Goal: Task Accomplishment & Management: Use online tool/utility

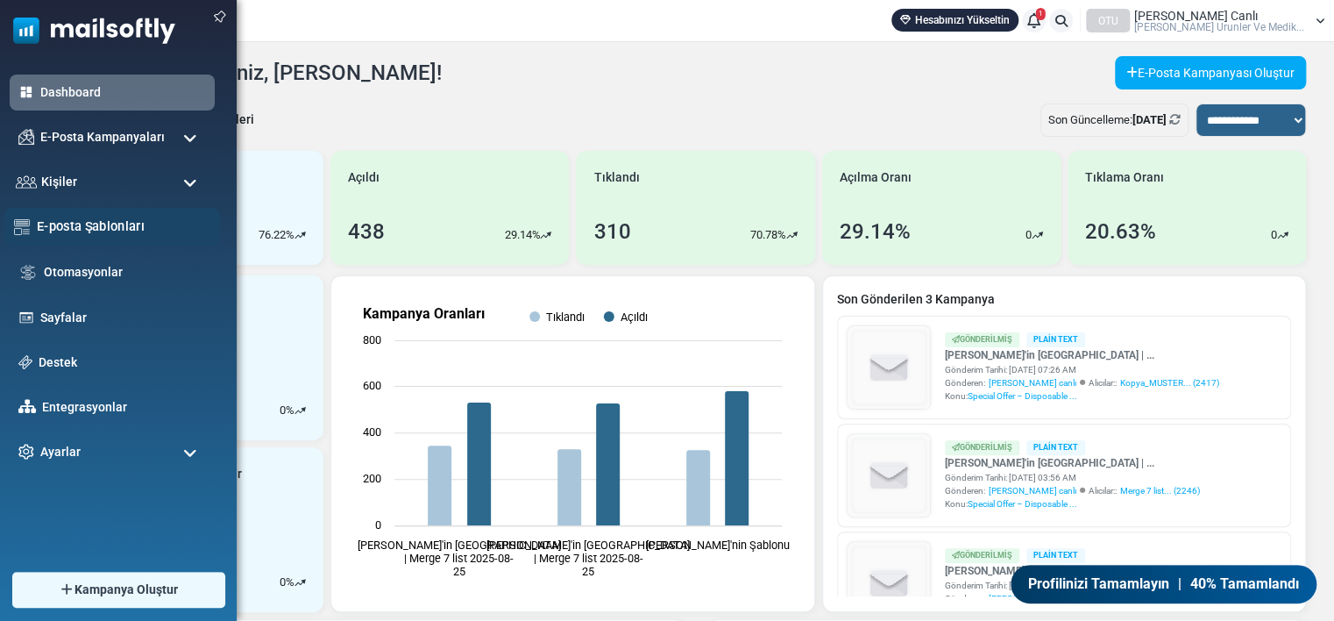
click at [77, 221] on link "E-posta Şablonları" at bounding box center [124, 226] width 174 height 19
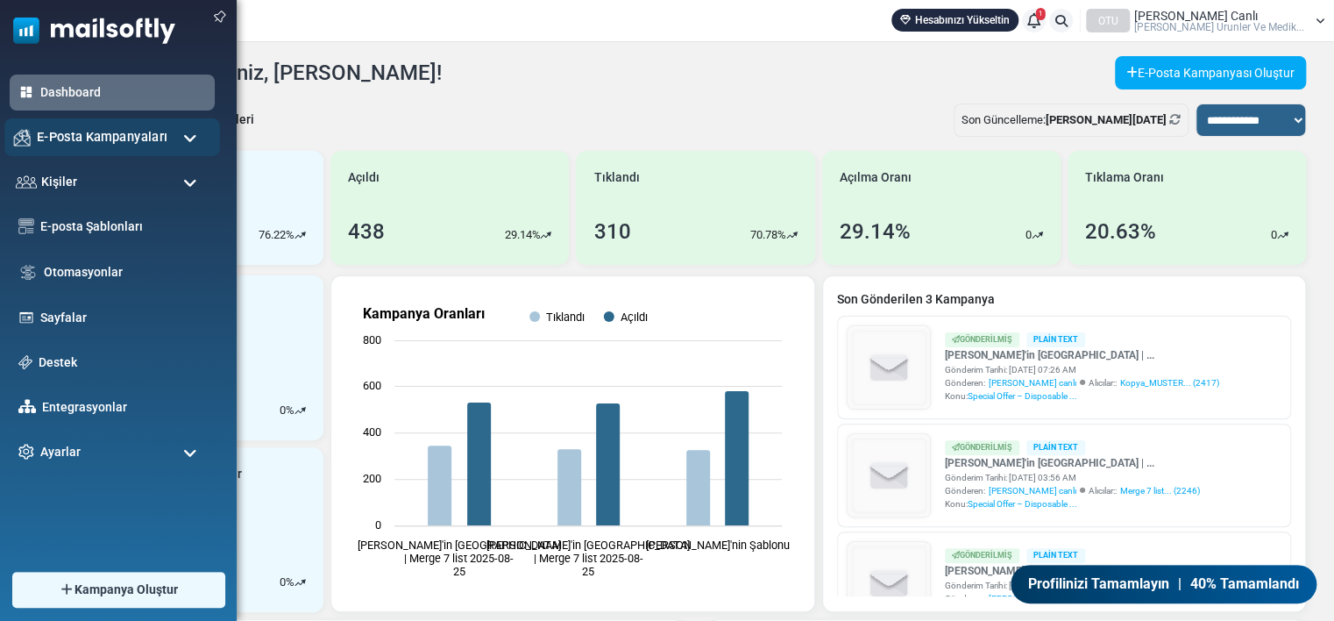
click at [33, 138] on div "E-Posta Kampanyaları" at bounding box center [112, 137] width 216 height 38
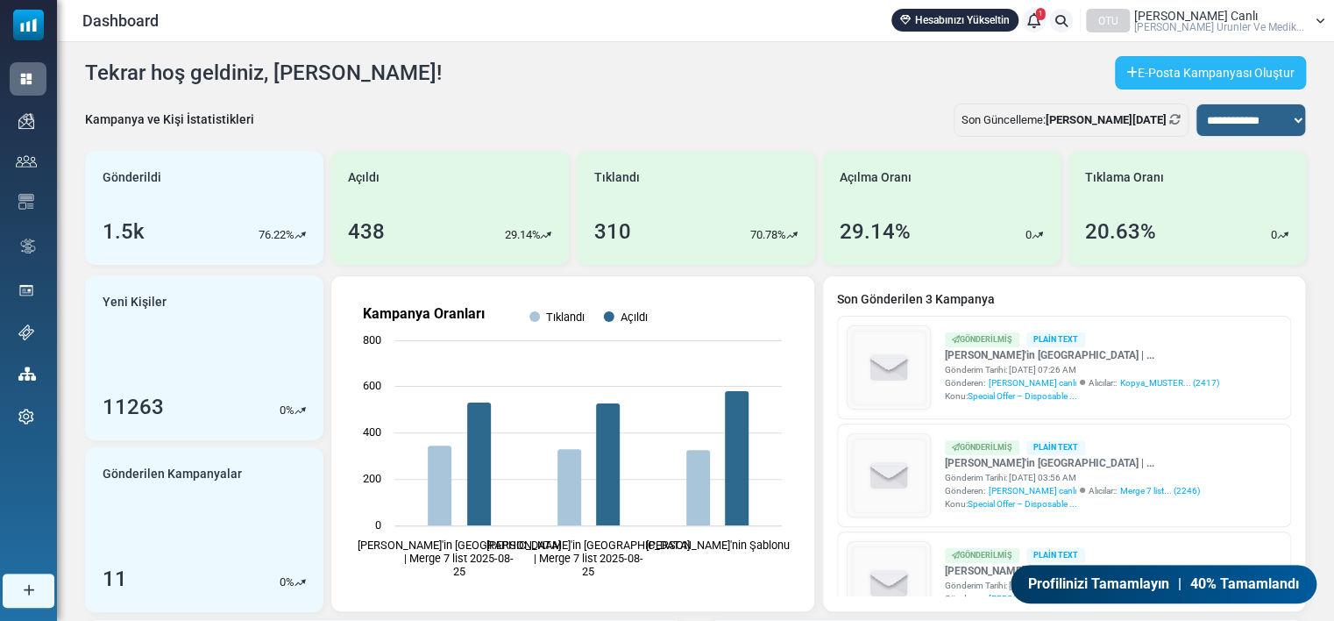
click at [1158, 71] on link "E-Posta Kampanyası Oluştur" at bounding box center [1210, 72] width 191 height 33
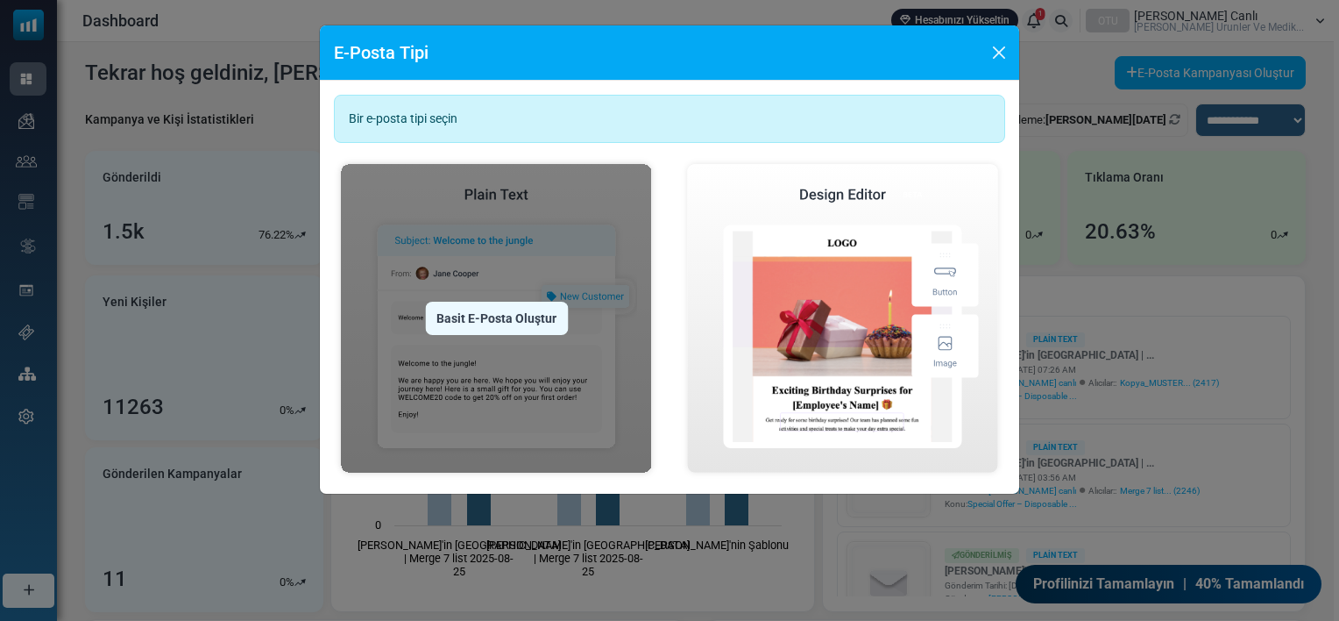
click at [518, 253] on img at bounding box center [496, 318] width 325 height 323
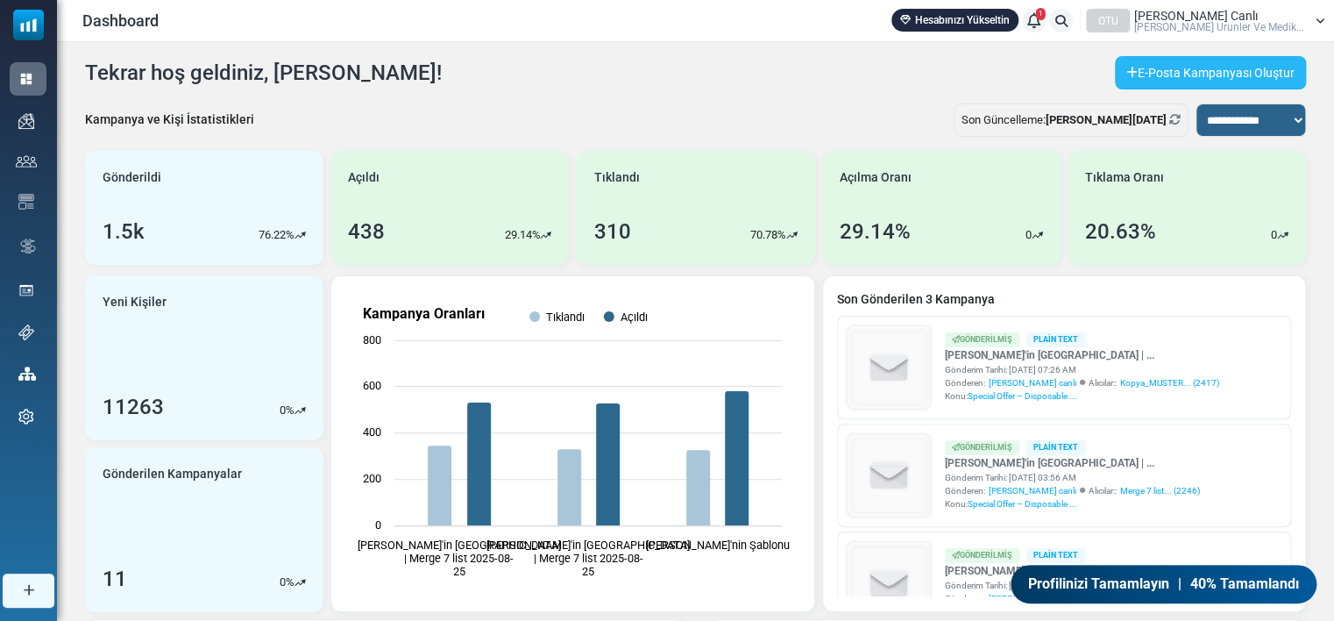
click at [1122, 78] on link "E-Posta Kampanyası Oluştur" at bounding box center [1210, 72] width 191 height 33
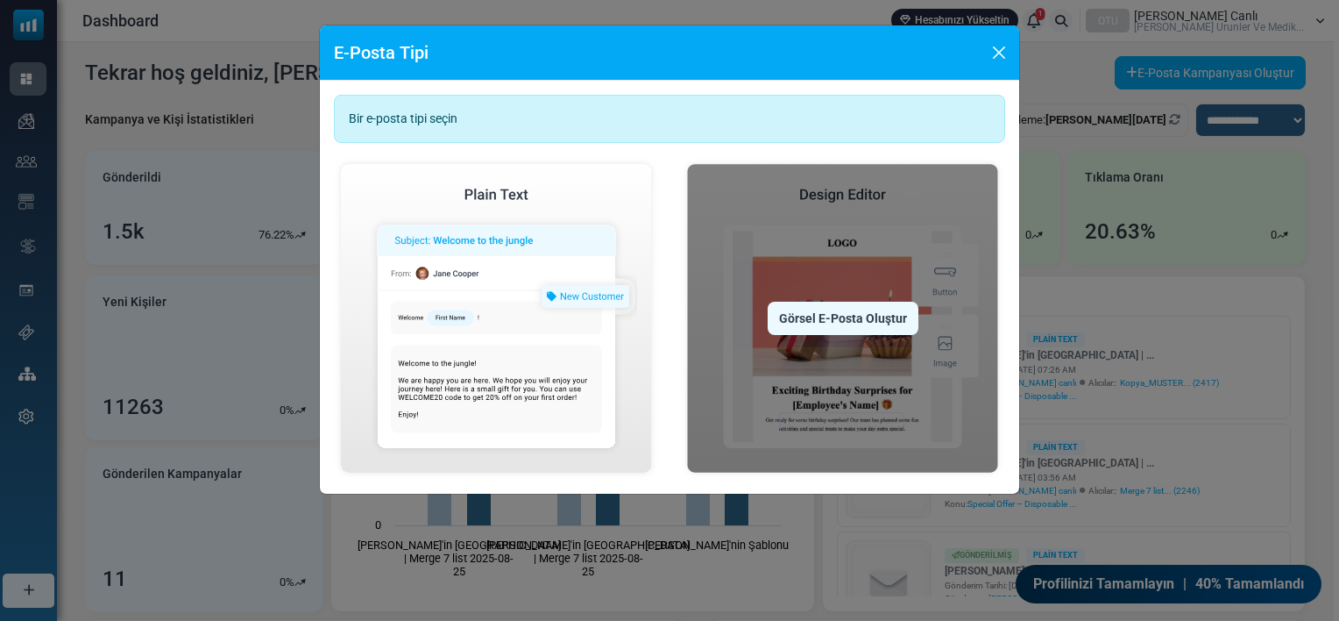
click at [859, 288] on img at bounding box center [842, 318] width 325 height 323
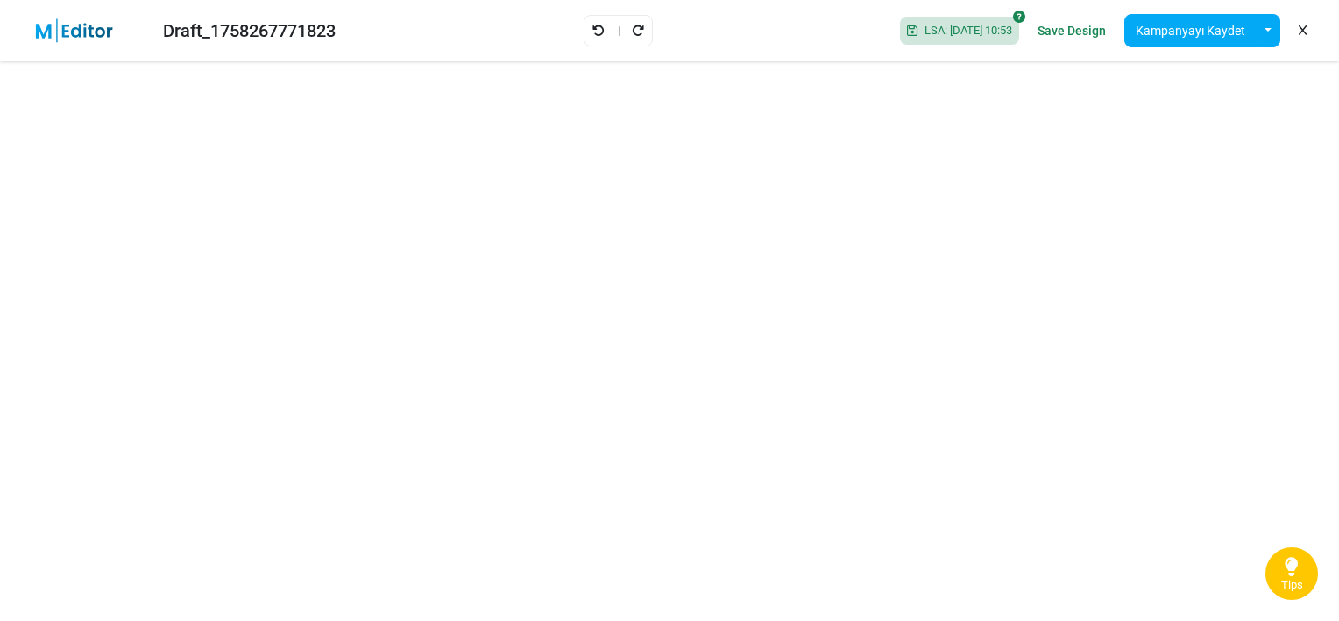
click at [1045, 33] on link "Save Design" at bounding box center [1072, 31] width 77 height 30
click at [1190, 35] on button "Kampanyayı Kaydet" at bounding box center [1191, 30] width 132 height 33
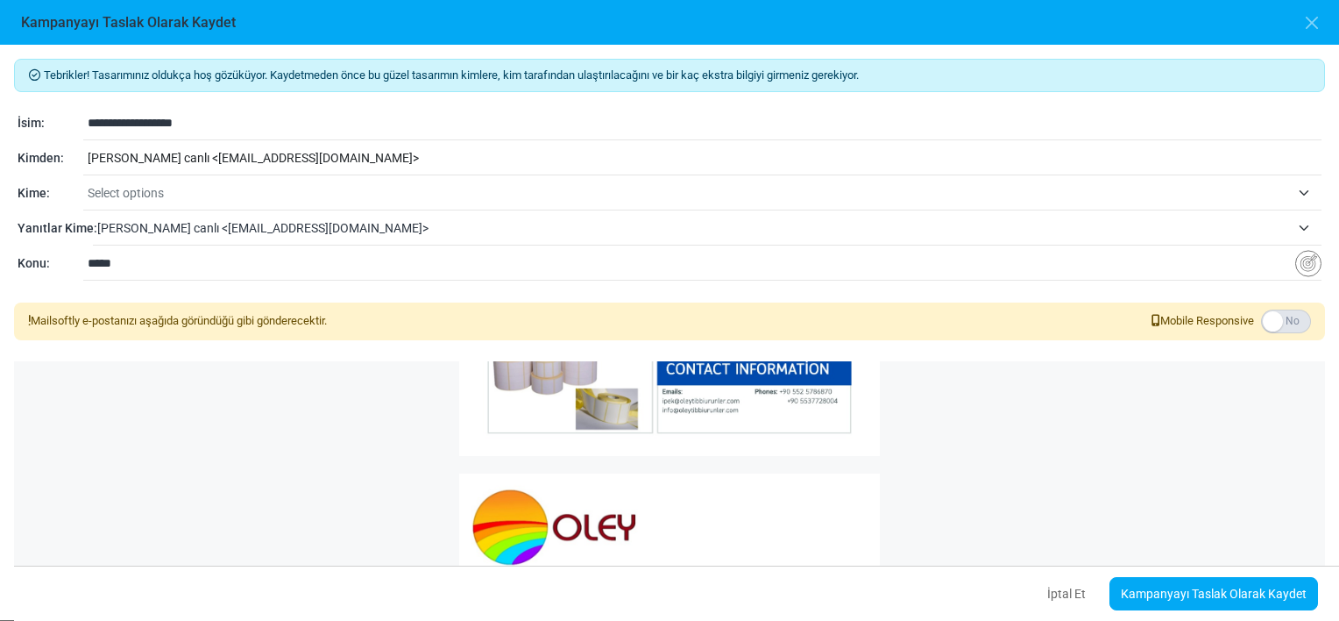
scroll to position [729, 0]
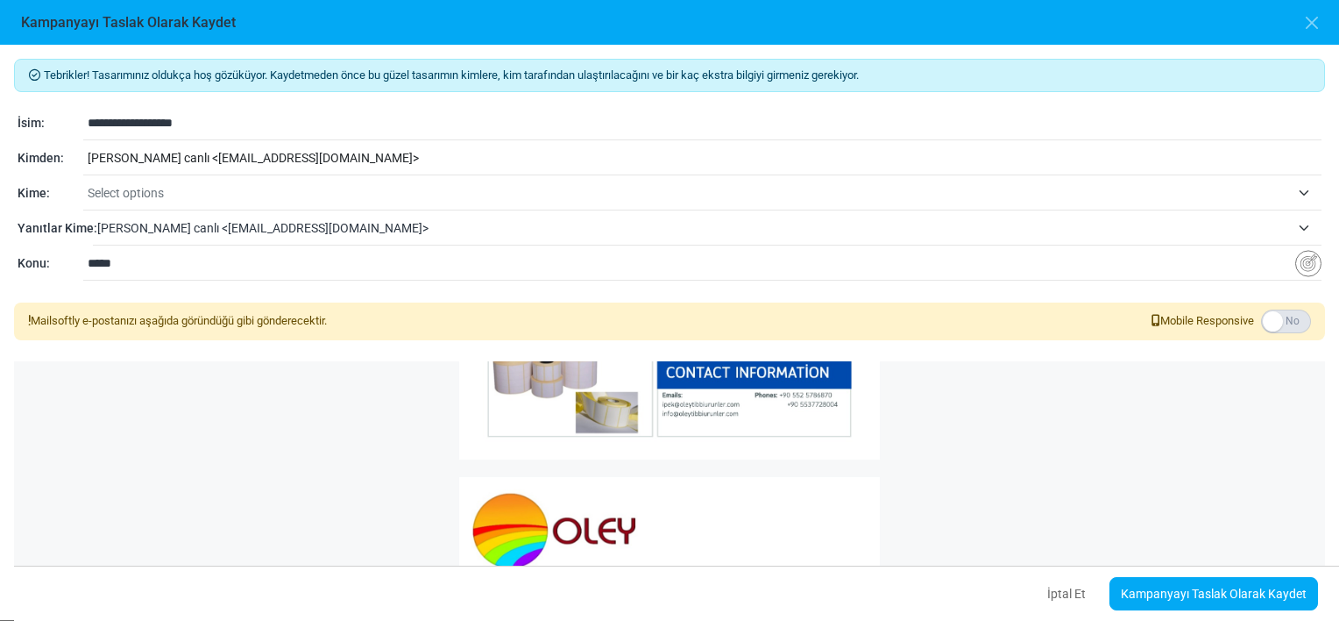
click at [422, 152] on div "[PERSON_NAME] canlı < [EMAIL_ADDRESS][DOMAIN_NAME] >" at bounding box center [702, 158] width 1239 height 33
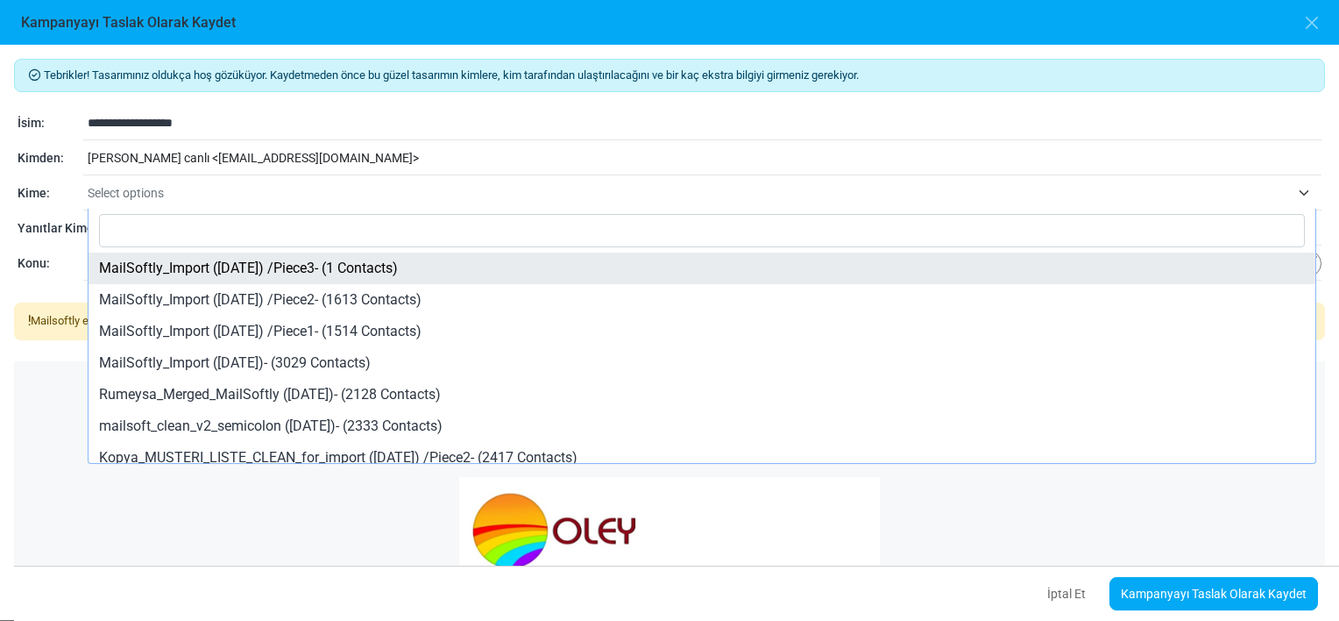
click at [181, 186] on span "Select options" at bounding box center [689, 192] width 1203 height 21
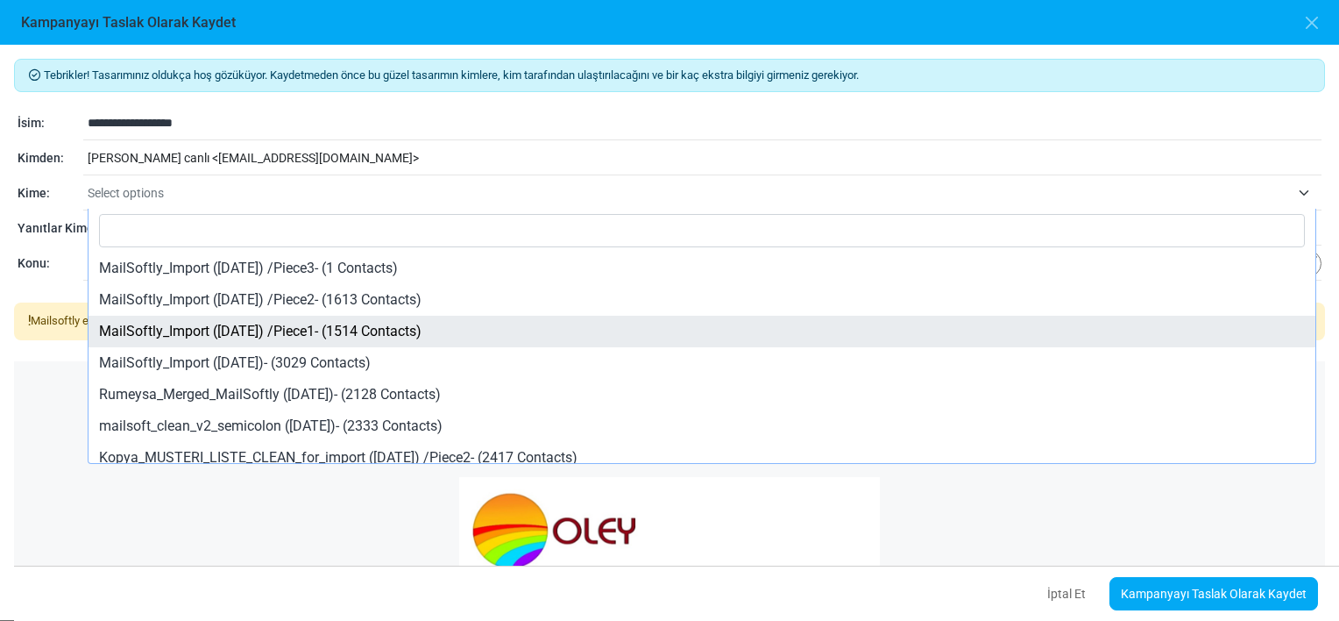
scroll to position [109, 0]
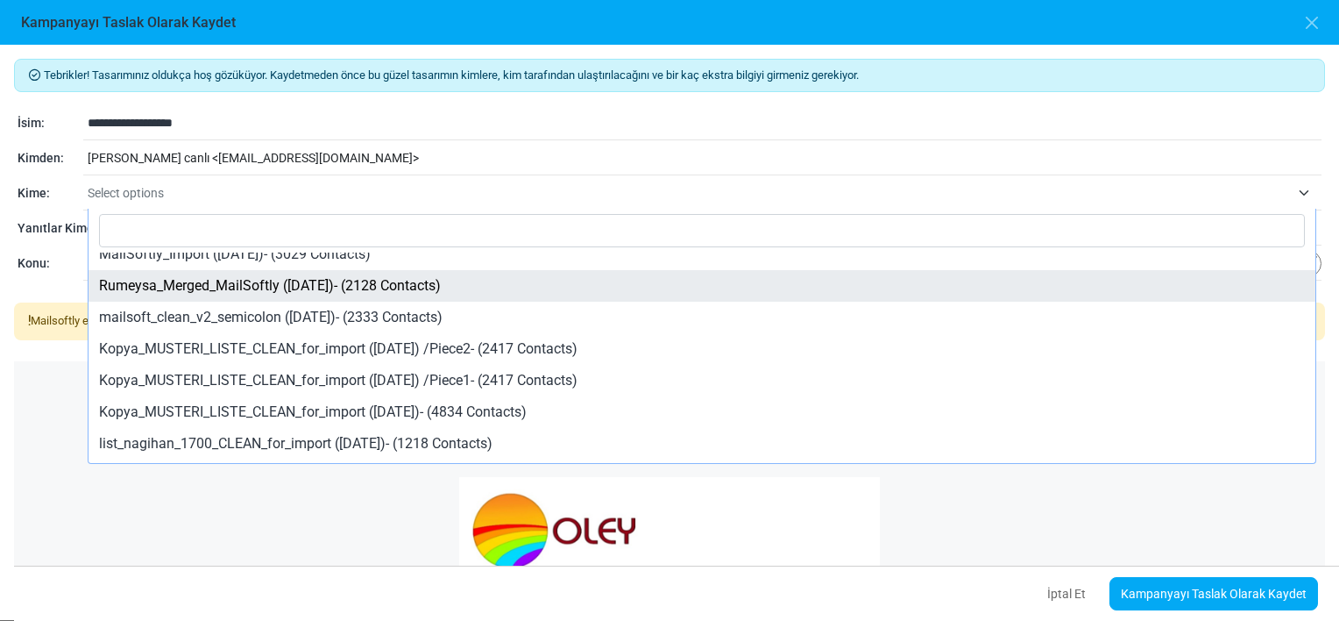
select select "*****"
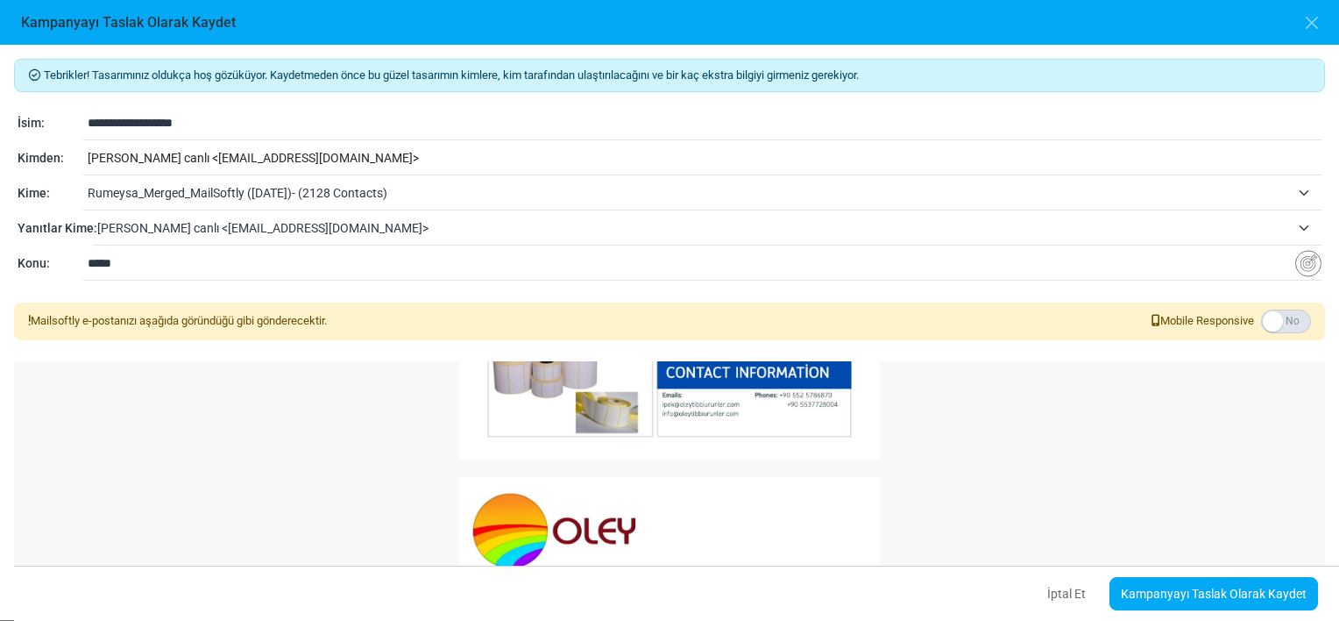
click at [165, 265] on input "*****" at bounding box center [692, 262] width 1208 height 33
type input "*"
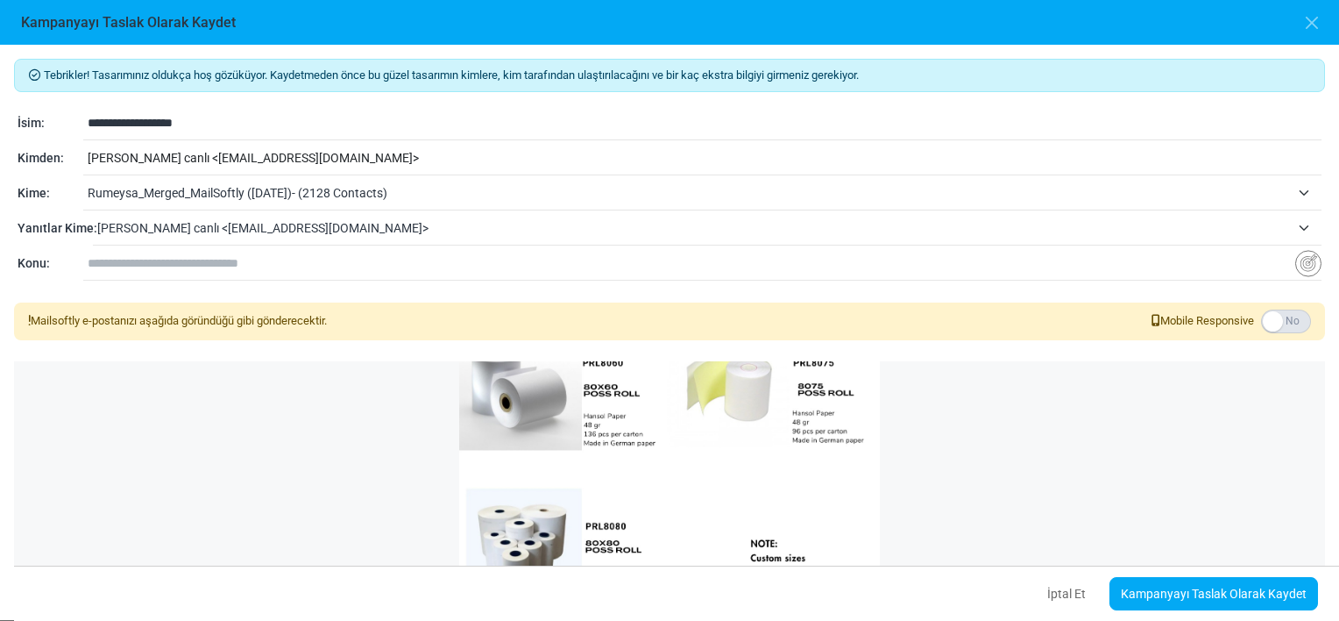
scroll to position [1171, 0]
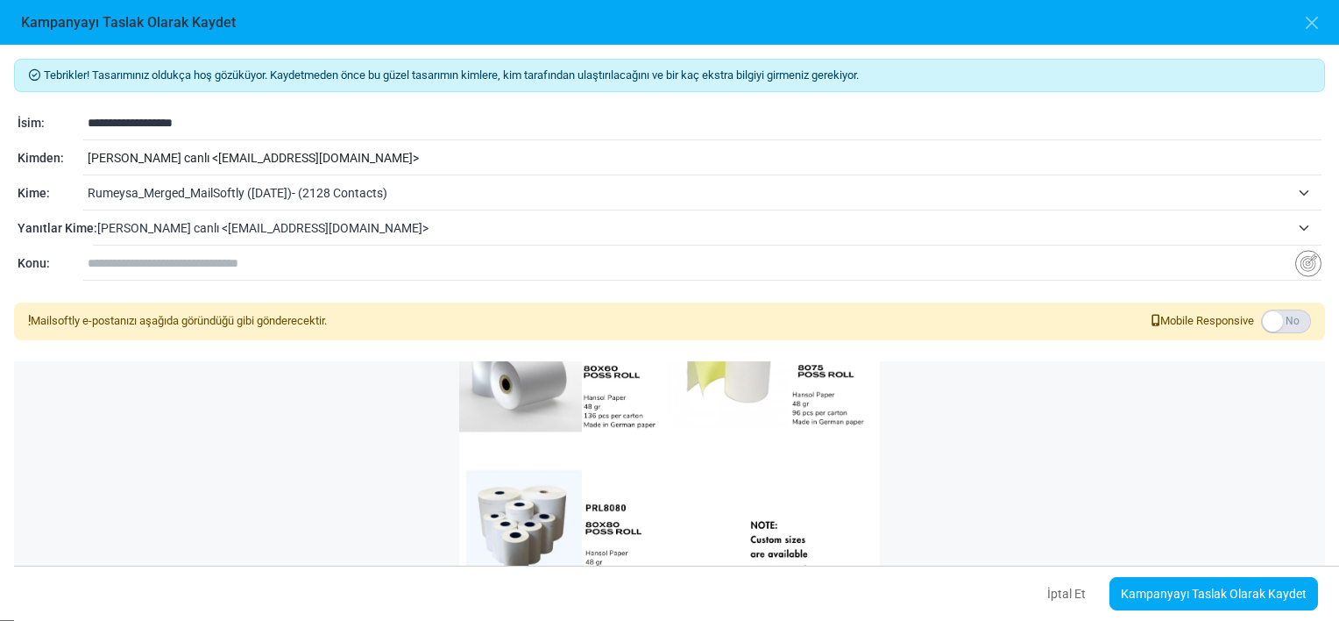
paste input "**********"
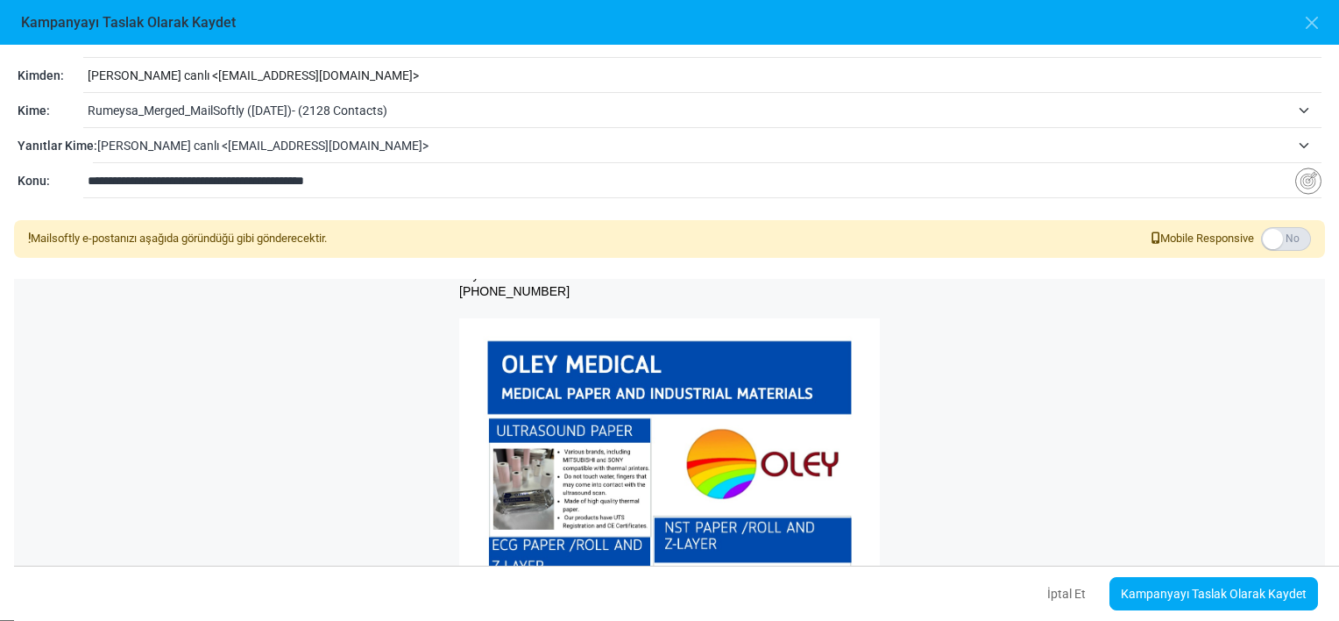
scroll to position [0, 0]
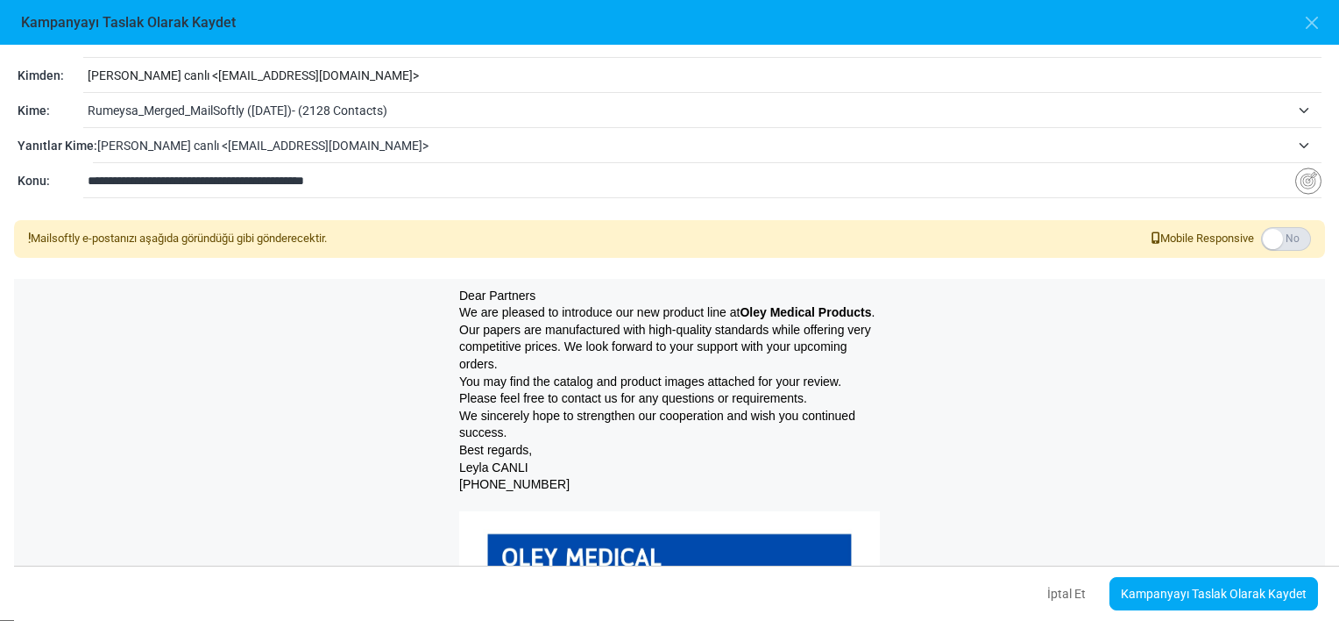
type input "**********"
click at [491, 354] on p "Our papers are manufactured with high-quality standards while offering very com…" at bounding box center [669, 348] width 421 height 52
click at [491, 361] on p "Our papers are manufactured with high-quality standards while offering very com…" at bounding box center [669, 348] width 421 height 52
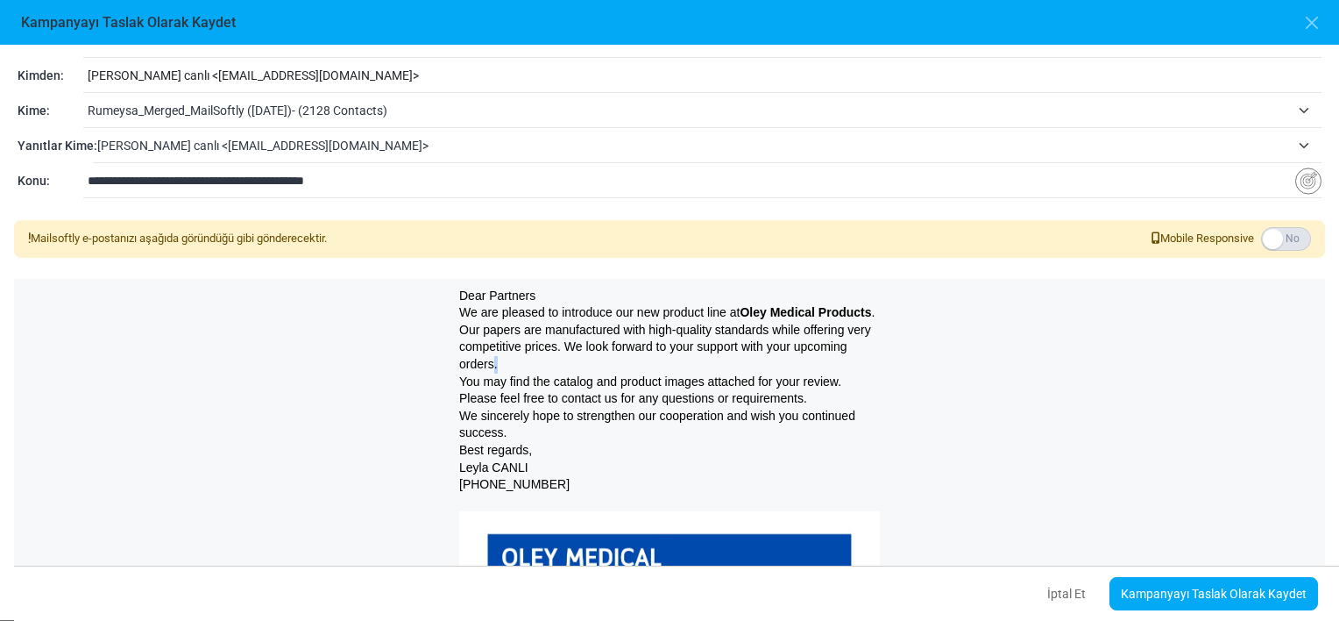
click at [497, 361] on p "Our papers are manufactured with high-quality standards while offering very com…" at bounding box center [669, 348] width 421 height 52
click at [506, 354] on p "Our papers are manufactured with high-quality standards while offering very com…" at bounding box center [669, 348] width 421 height 52
click at [523, 373] on p "You may find the catalog and product images attached for your review. Please fe…" at bounding box center [669, 390] width 421 height 34
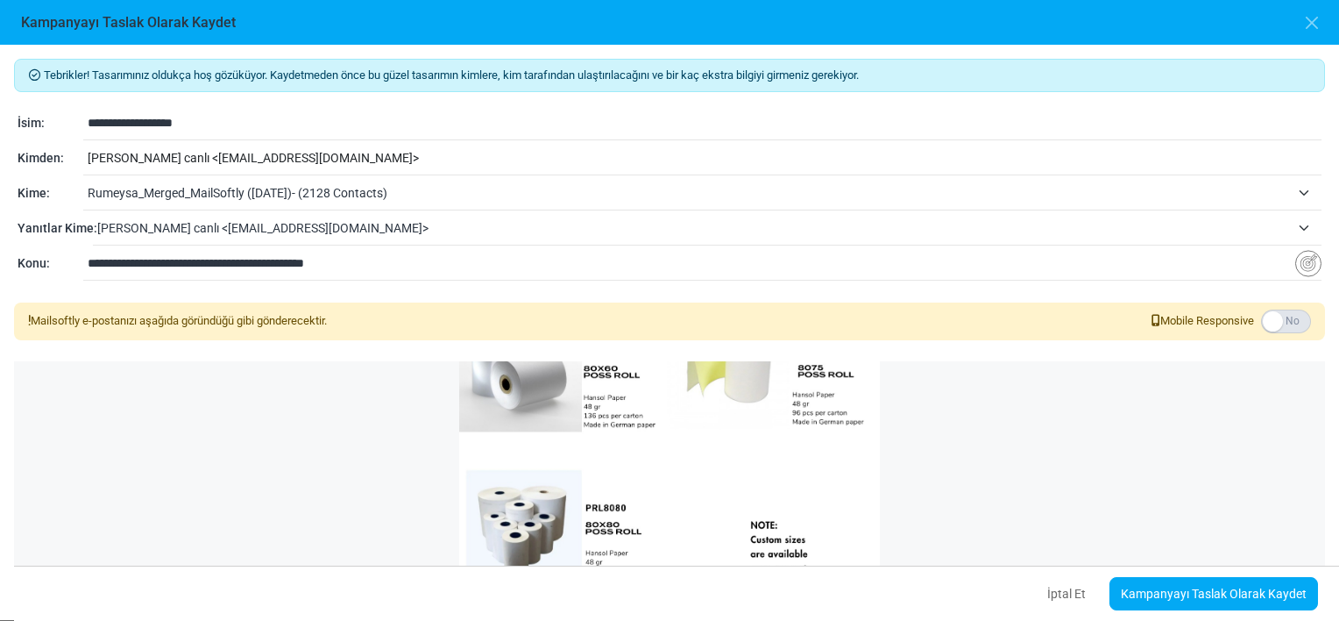
scroll to position [82, 0]
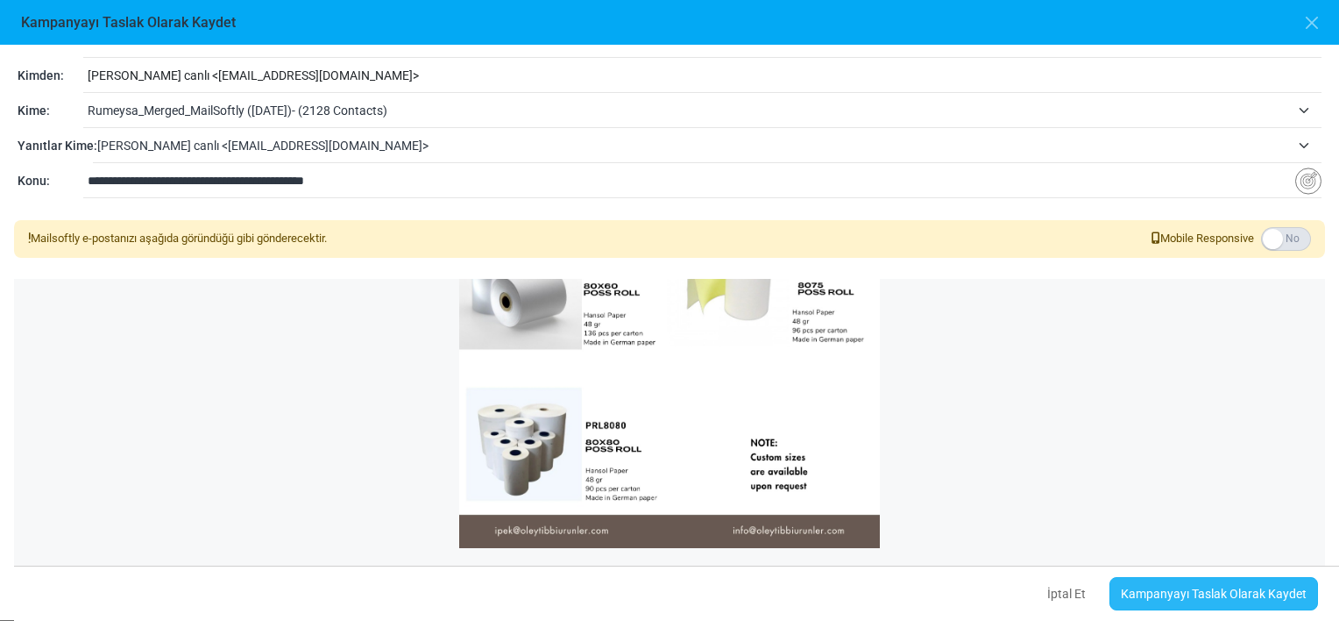
click at [1163, 589] on link "Kampanyayı Taslak Olarak Kaydet" at bounding box center [1214, 593] width 209 height 33
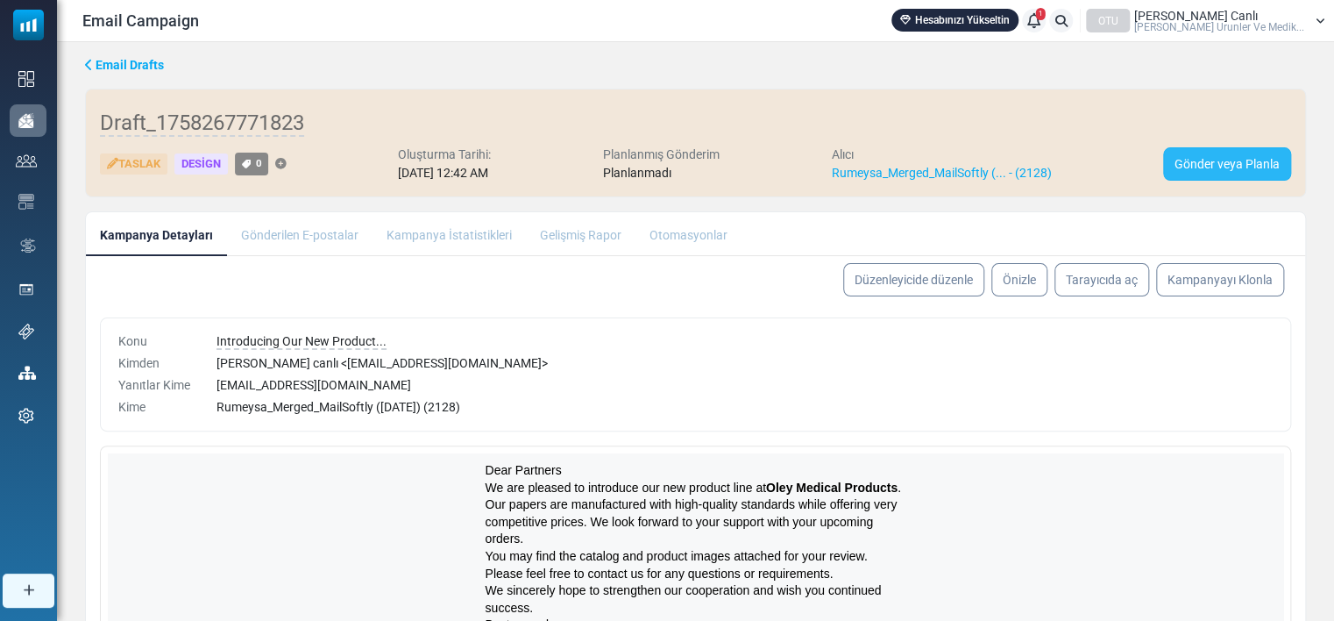
click at [1190, 162] on link "Gönder veya Planla" at bounding box center [1227, 163] width 128 height 33
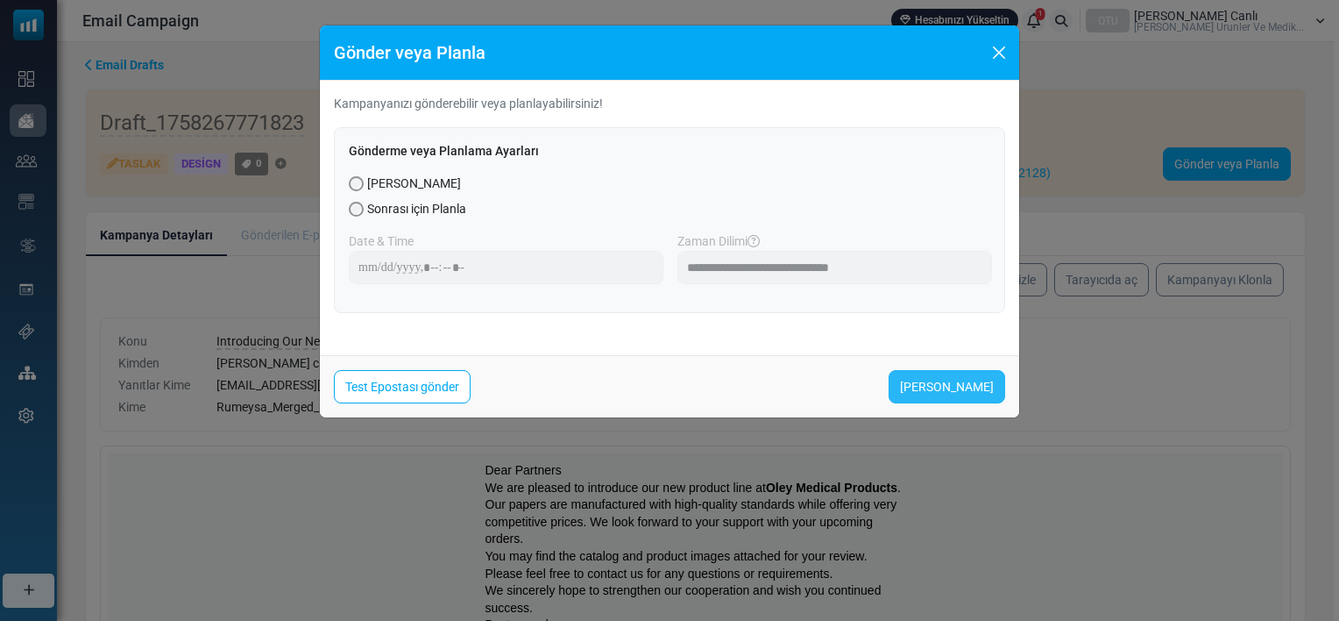
click at [964, 387] on link "Şimdi Gönder" at bounding box center [947, 386] width 117 height 33
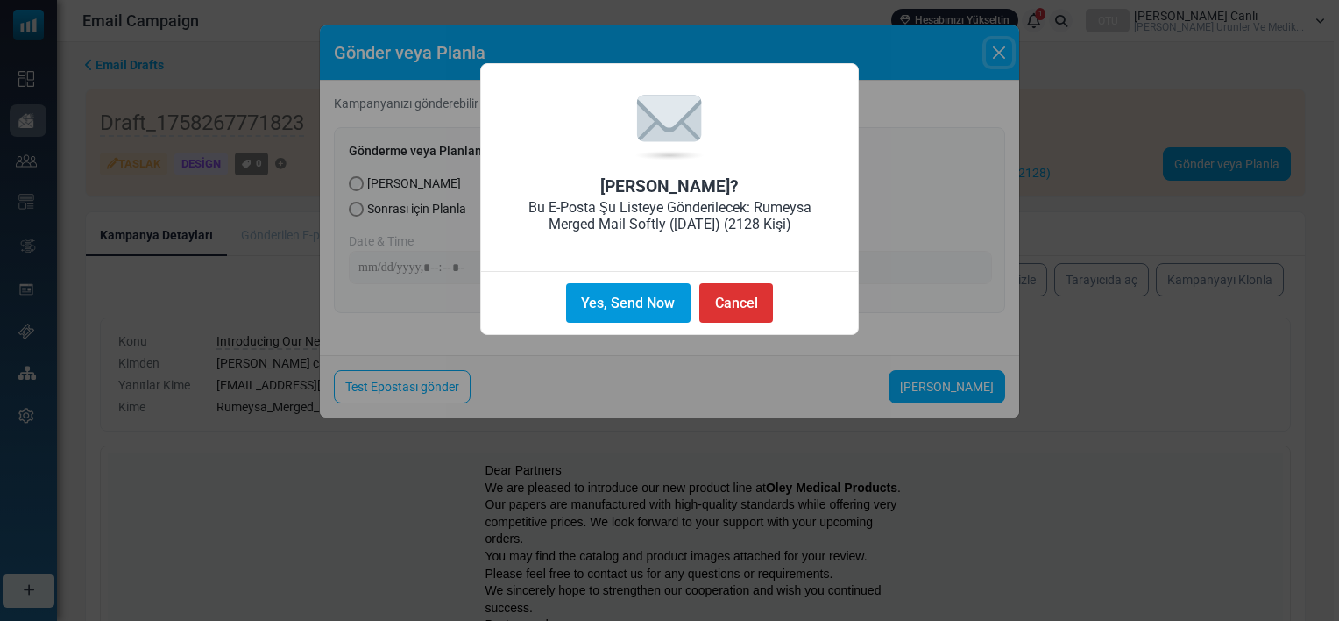
click at [576, 309] on button "Yes, Send Now" at bounding box center [628, 302] width 124 height 39
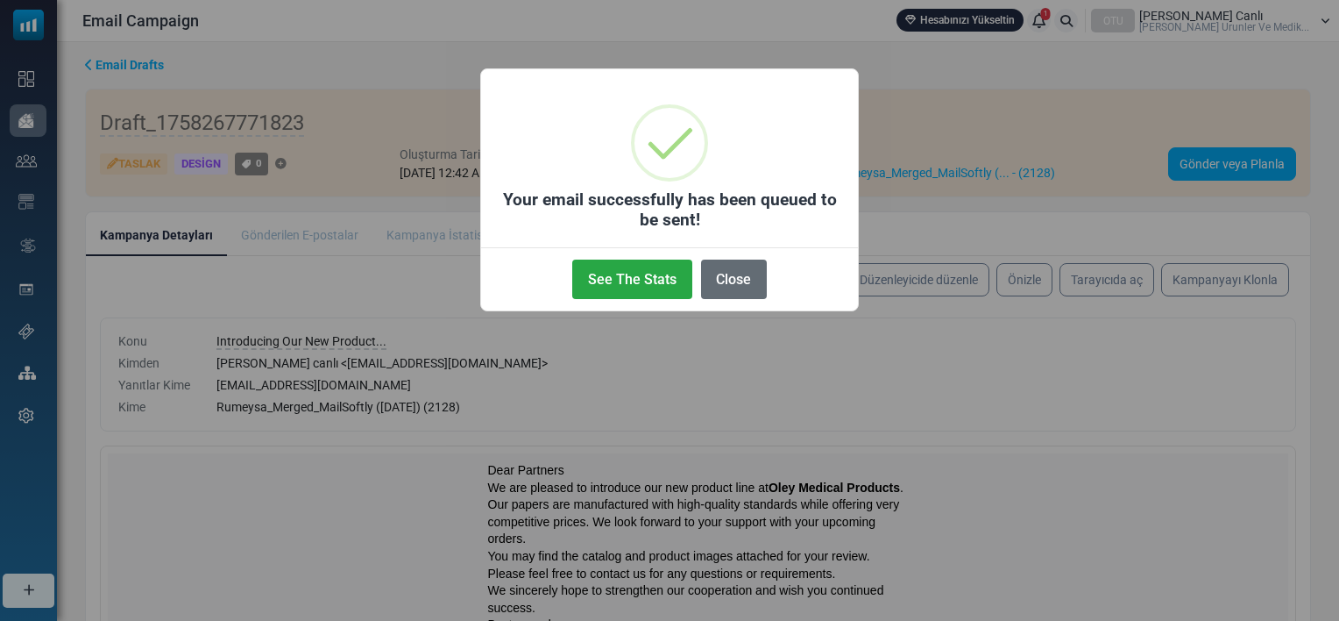
click at [728, 289] on button "Close" at bounding box center [734, 278] width 66 height 39
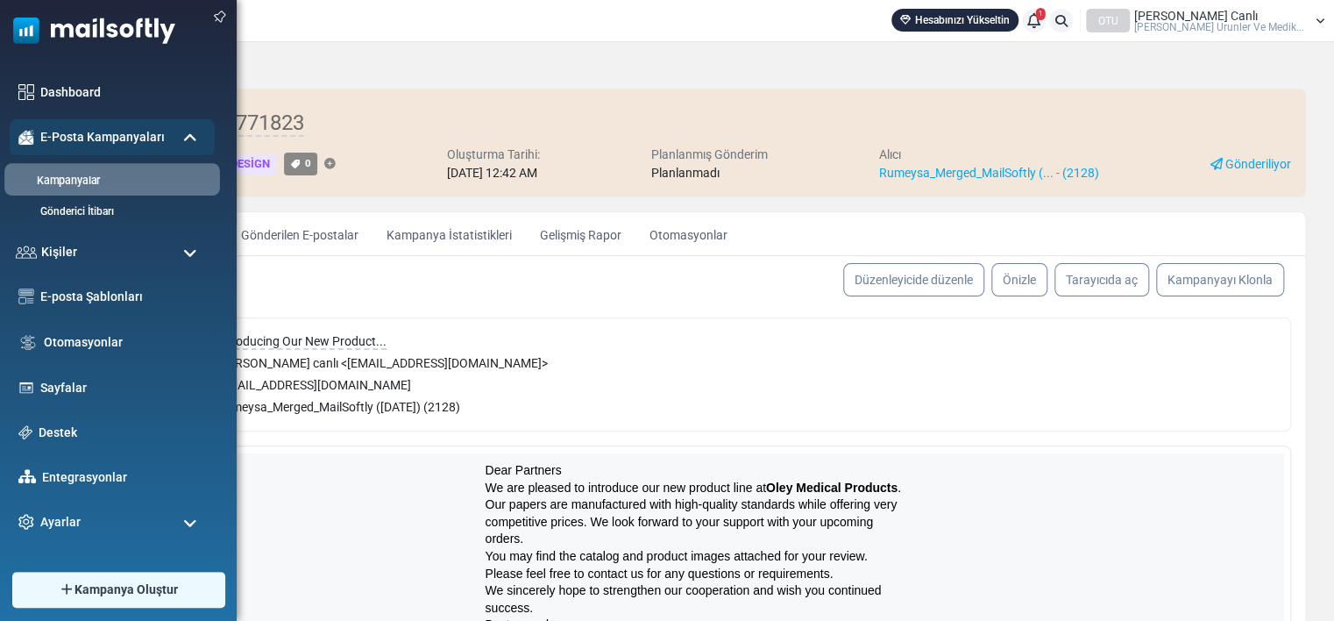
click at [84, 168] on li "Kampanyalar" at bounding box center [112, 179] width 216 height 32
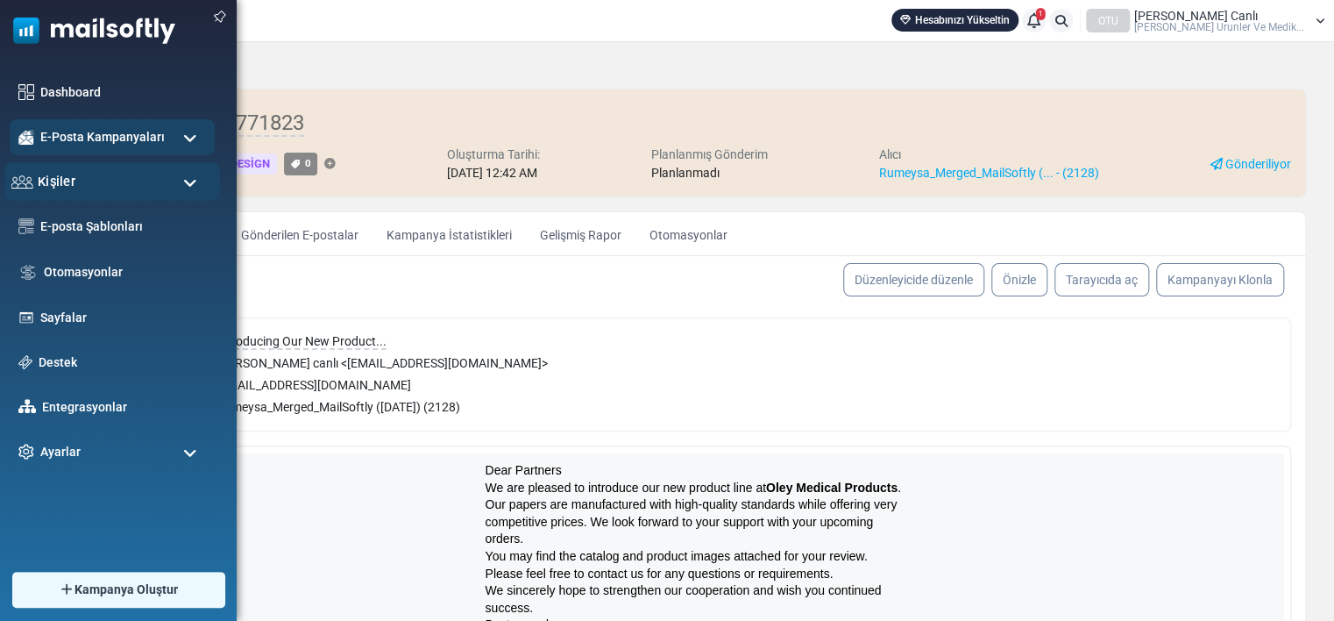
click at [72, 175] on span "Kişiler" at bounding box center [57, 181] width 38 height 19
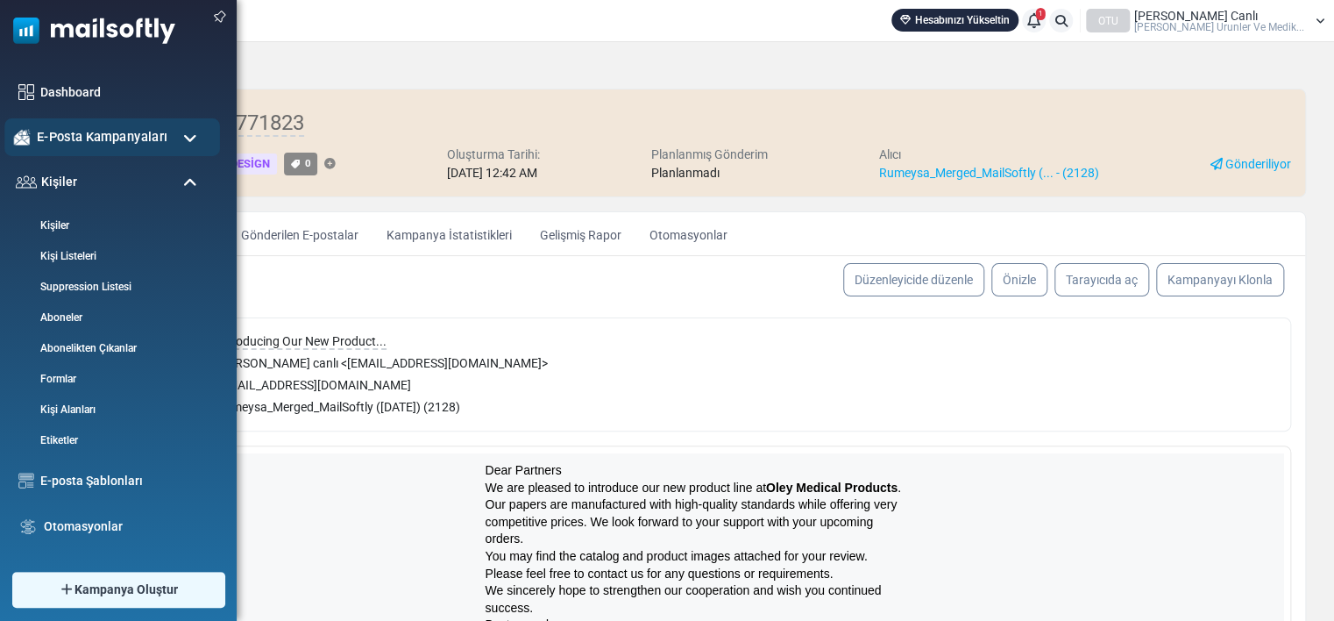
click at [59, 136] on span "E-Posta Kampanyaları" at bounding box center [102, 136] width 131 height 19
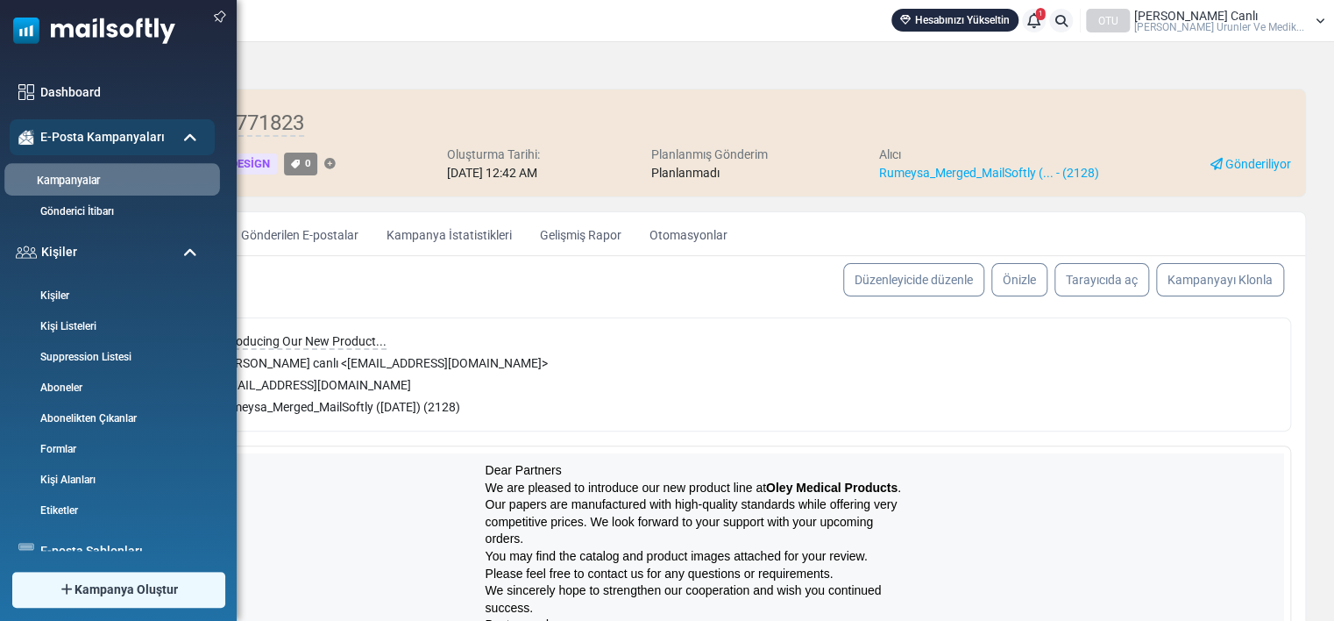
click at [56, 192] on li "Kampanyalar" at bounding box center [112, 179] width 216 height 32
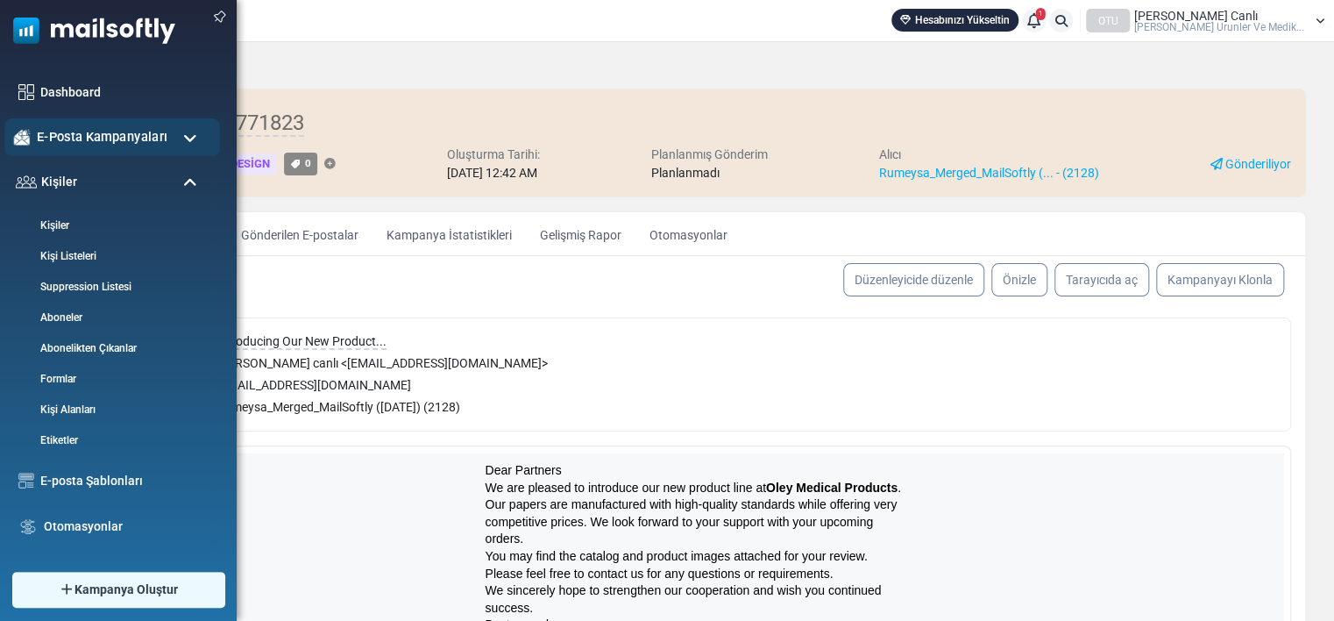
click at [56, 138] on span "E-Posta Kampanyaları" at bounding box center [102, 136] width 131 height 19
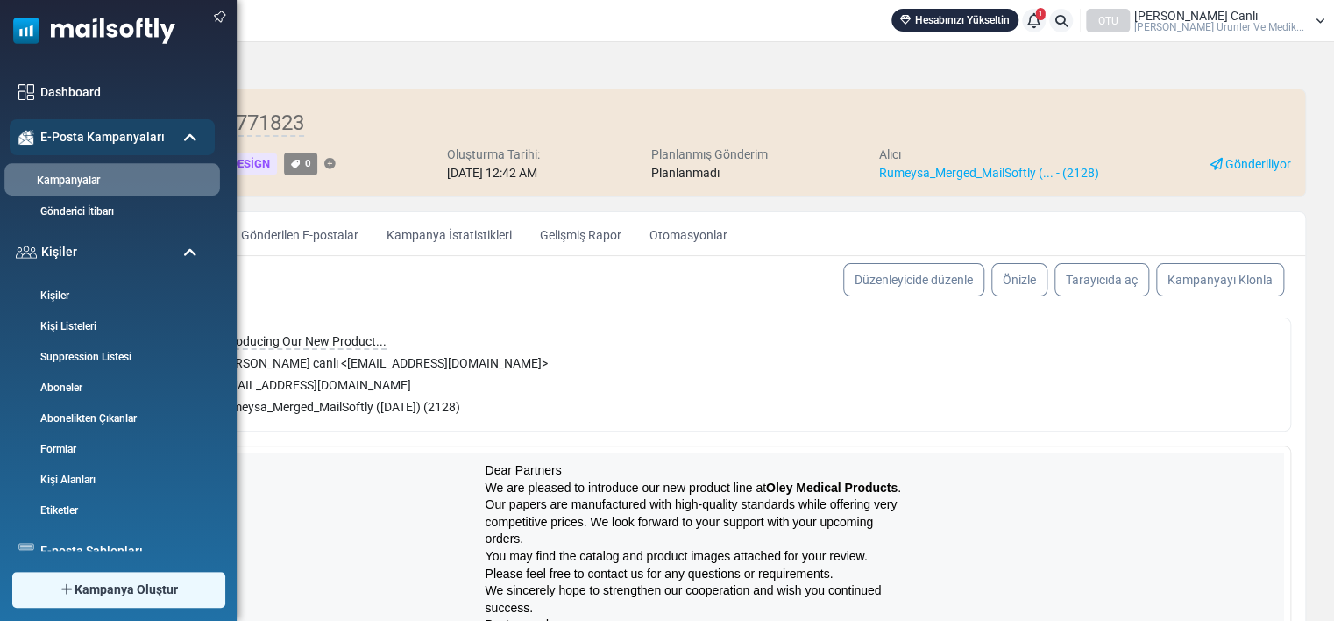
click at [58, 165] on li "Kampanyalar" at bounding box center [112, 179] width 216 height 32
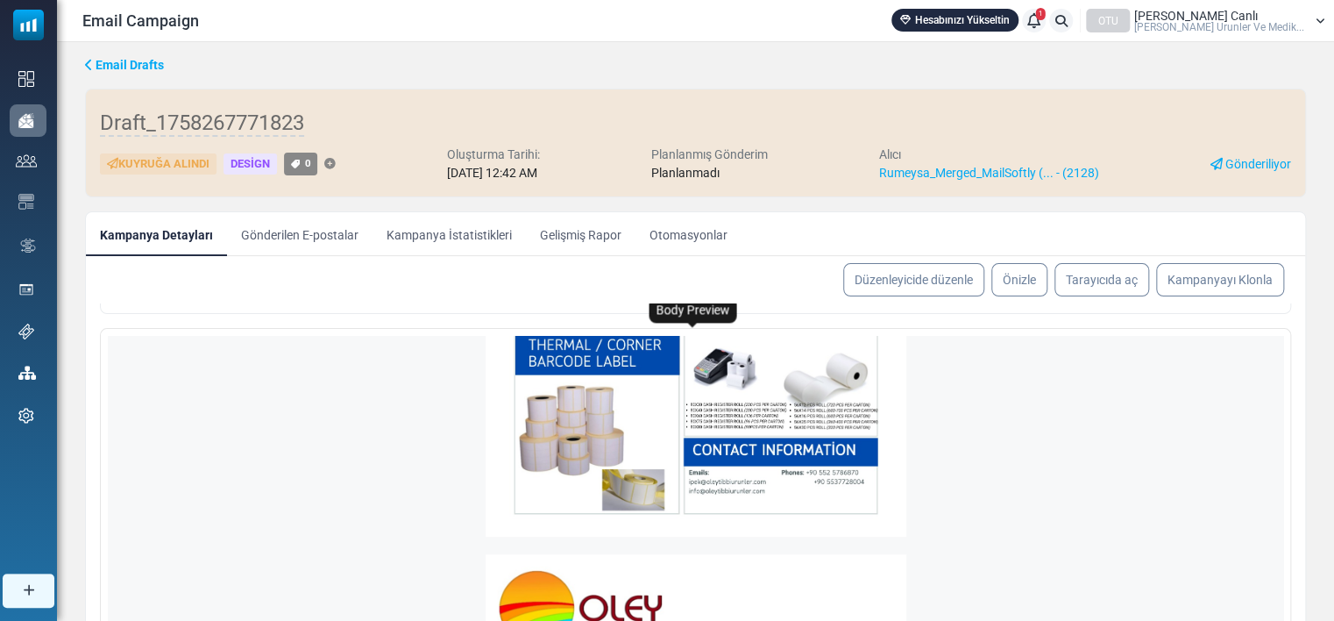
scroll to position [740, 0]
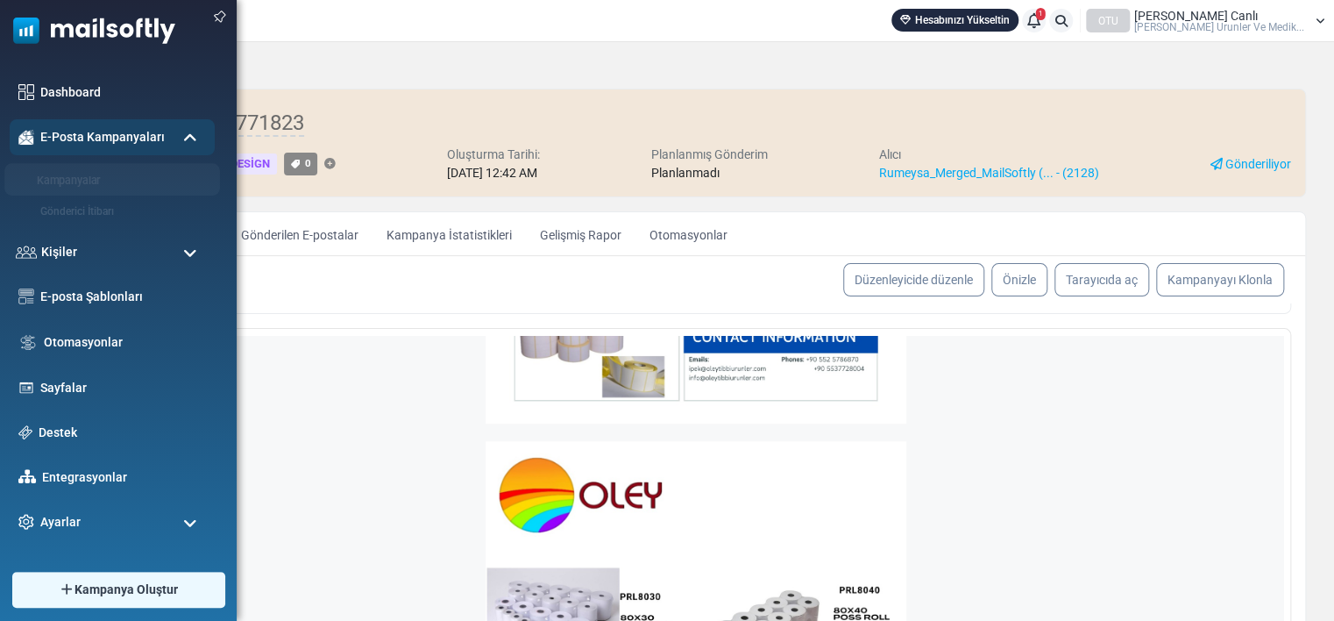
click at [60, 176] on link "Kampanyalar" at bounding box center [109, 181] width 210 height 17
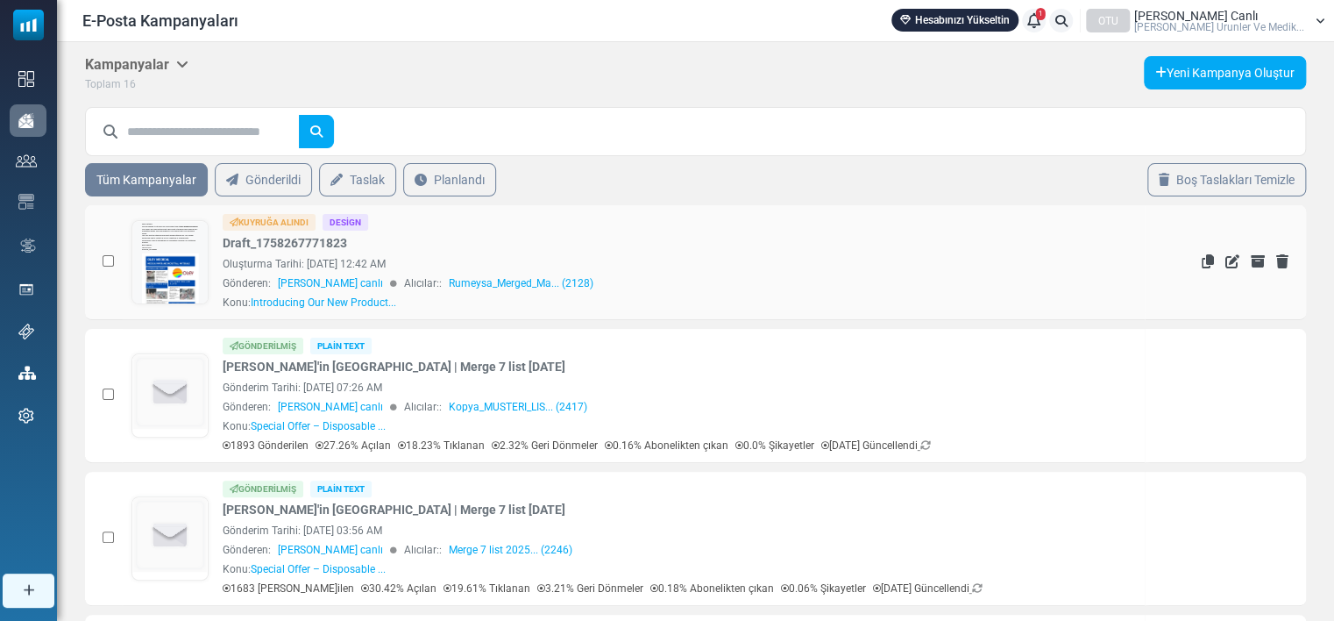
click at [621, 257] on div "Oluşturma Tarihi: [DATE] 12:42 AM" at bounding box center [679, 264] width 913 height 16
click at [102, 259] on td at bounding box center [104, 262] width 38 height 115
click at [330, 288] on span "[PERSON_NAME] canlı" at bounding box center [330, 283] width 105 height 16
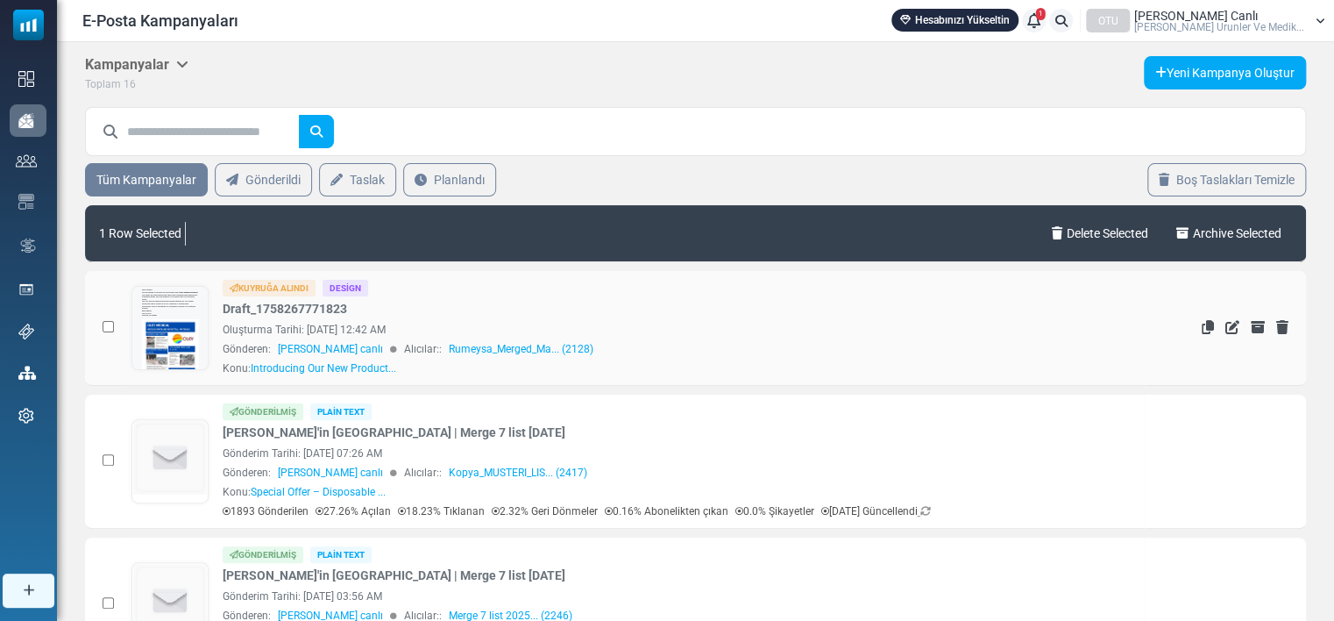
click at [106, 256] on div "1 Row Selected Delete Selected Archive Selected" at bounding box center [695, 233] width 1207 height 56
click at [323, 333] on div "Oluşturma Tarihi: [DATE] 12:42 AM" at bounding box center [679, 330] width 913 height 16
drag, startPoint x: 323, startPoint y: 333, endPoint x: 281, endPoint y: 292, distance: 58.9
click at [281, 292] on div "Kuyruğa Alındı" at bounding box center [269, 288] width 93 height 17
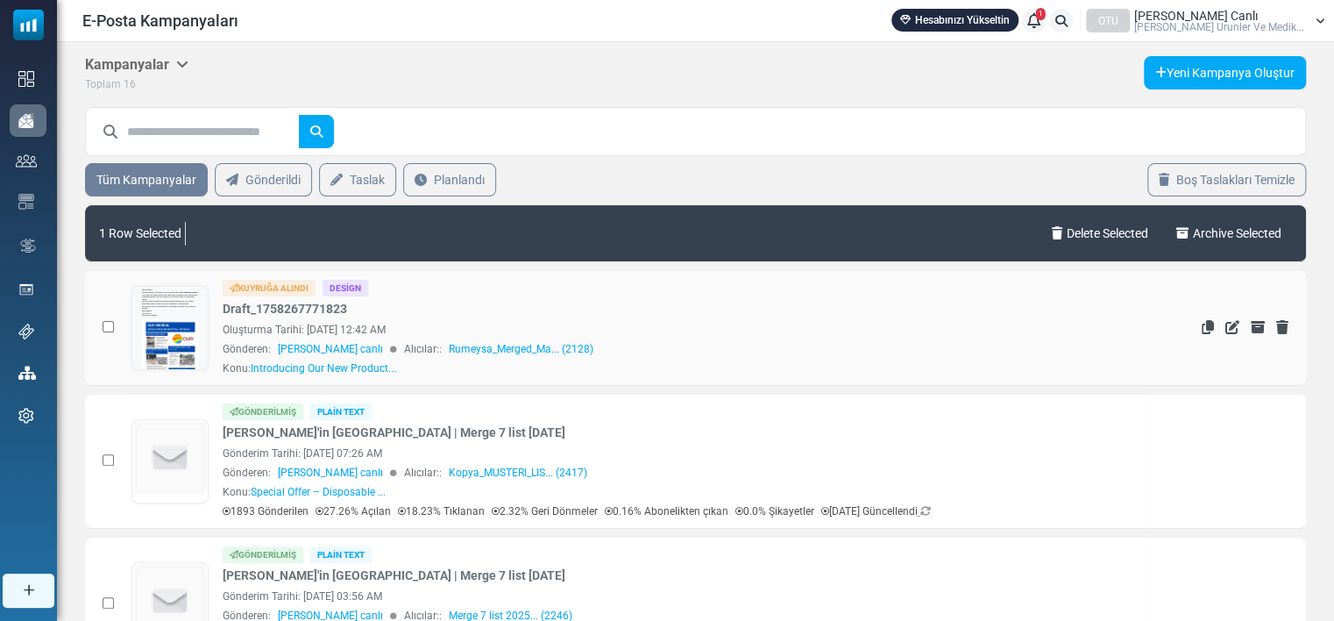
click at [281, 292] on div "Kuyruğa Alındı" at bounding box center [269, 288] width 93 height 17
click at [255, 288] on div "Kuyruğa Alındı" at bounding box center [269, 288] width 93 height 17
click at [339, 288] on div "Design" at bounding box center [346, 288] width 46 height 17
click at [1007, 322] on div "Oluşturma Tarihi: [DATE] 12:42 AM" at bounding box center [679, 330] width 913 height 16
click at [397, 344] on div "Gönderen: [PERSON_NAME] canlı Alıcılar:: Rumeysa_Merged_Ma... (2128)" at bounding box center [679, 349] width 913 height 16
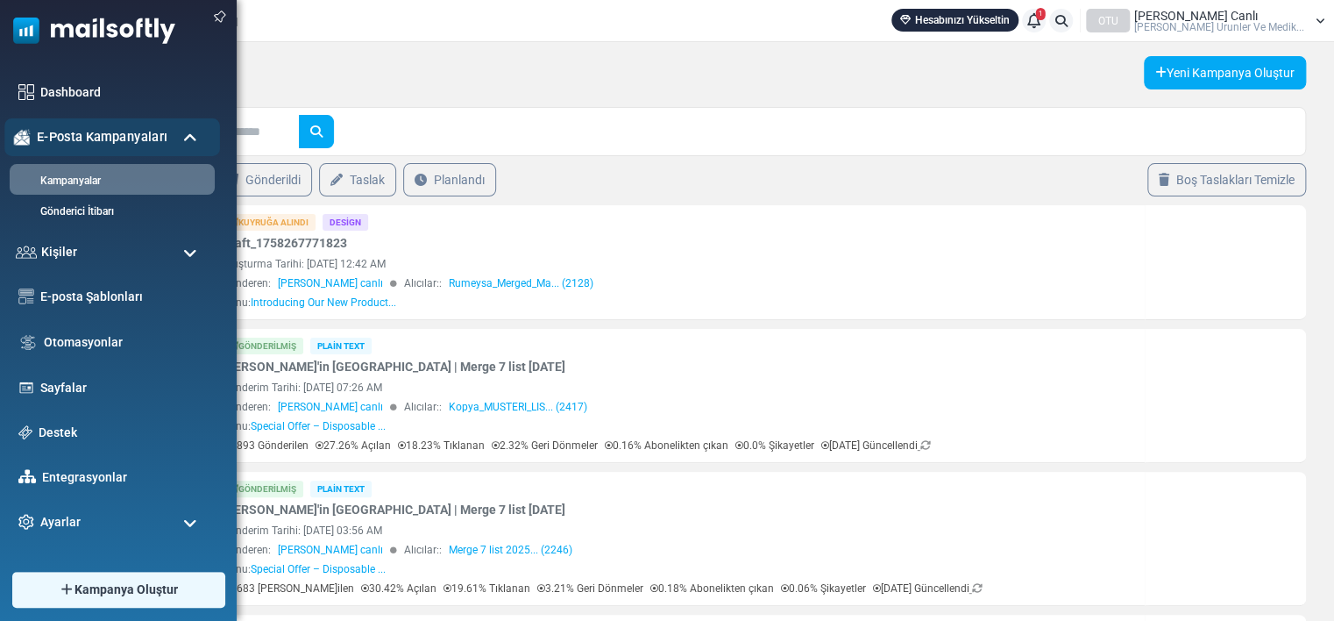
click at [63, 130] on span "E-Posta Kampanyaları" at bounding box center [102, 136] width 131 height 19
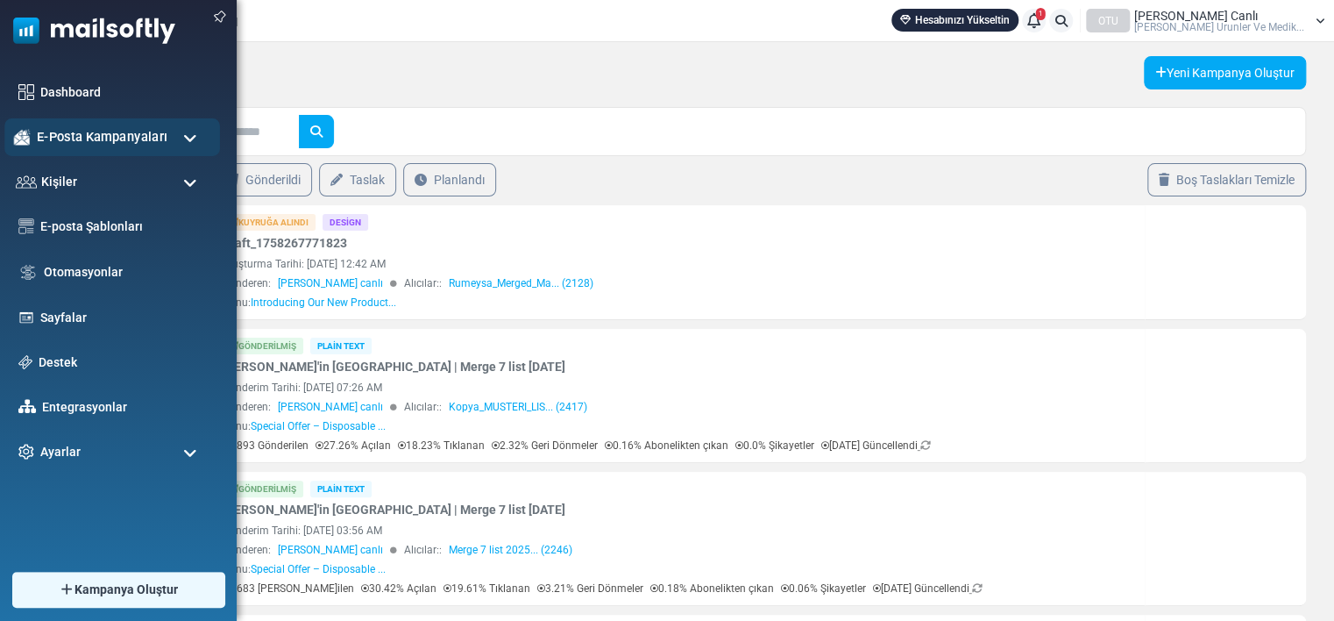
click at [63, 130] on span "E-Posta Kampanyaları" at bounding box center [102, 136] width 131 height 19
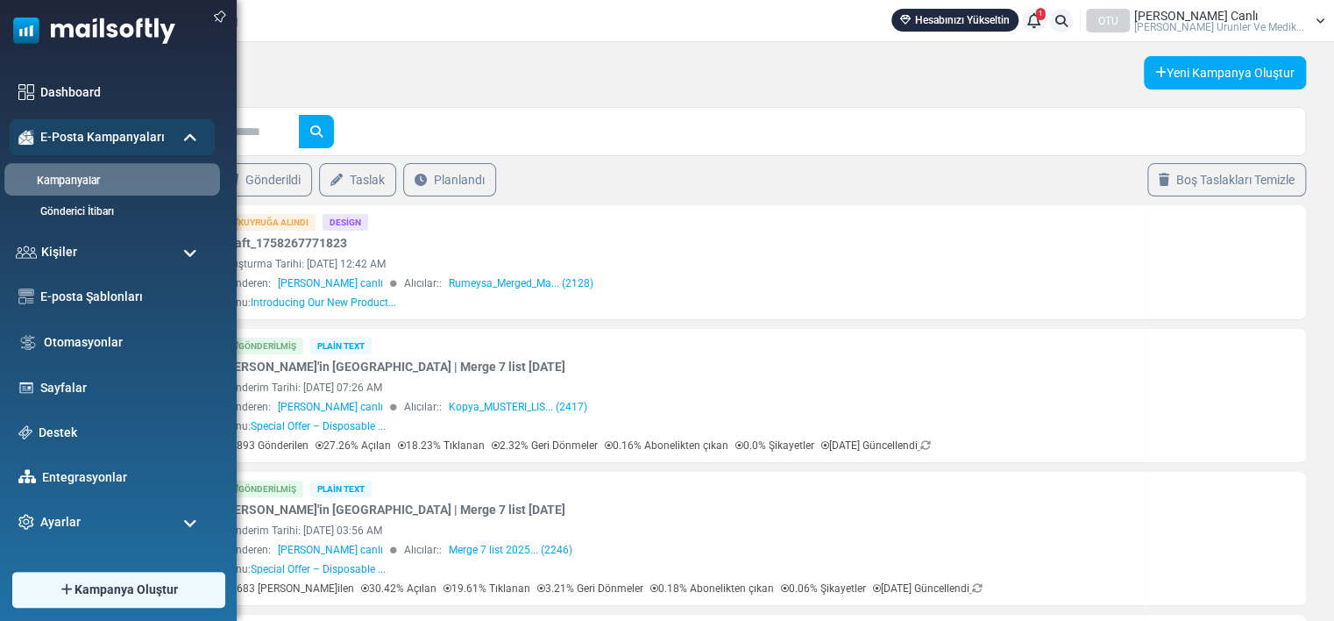
click at [61, 168] on li "Kampanyalar" at bounding box center [112, 179] width 216 height 32
click at [61, 168] on ul "Dashboard E-Posta Kampanyaları [GEOGRAPHIC_DATA] Gönderici İtibarı Kişiler Kişi…" at bounding box center [114, 307] width 228 height 465
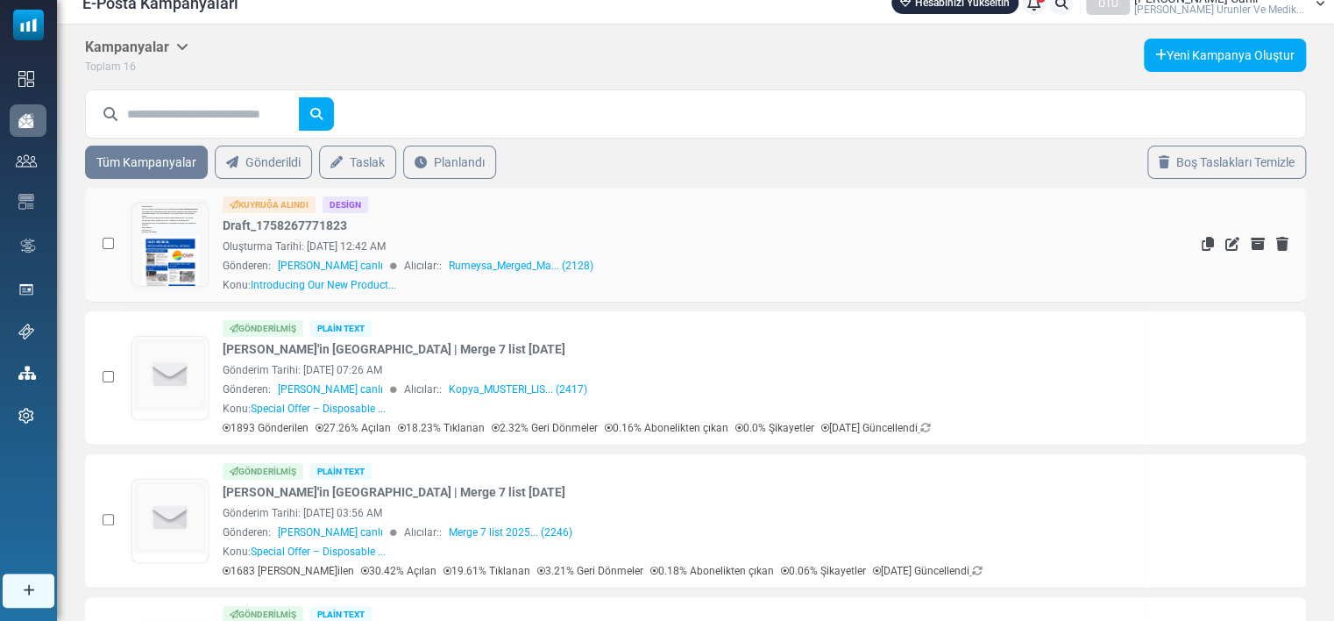
scroll to position [10, 0]
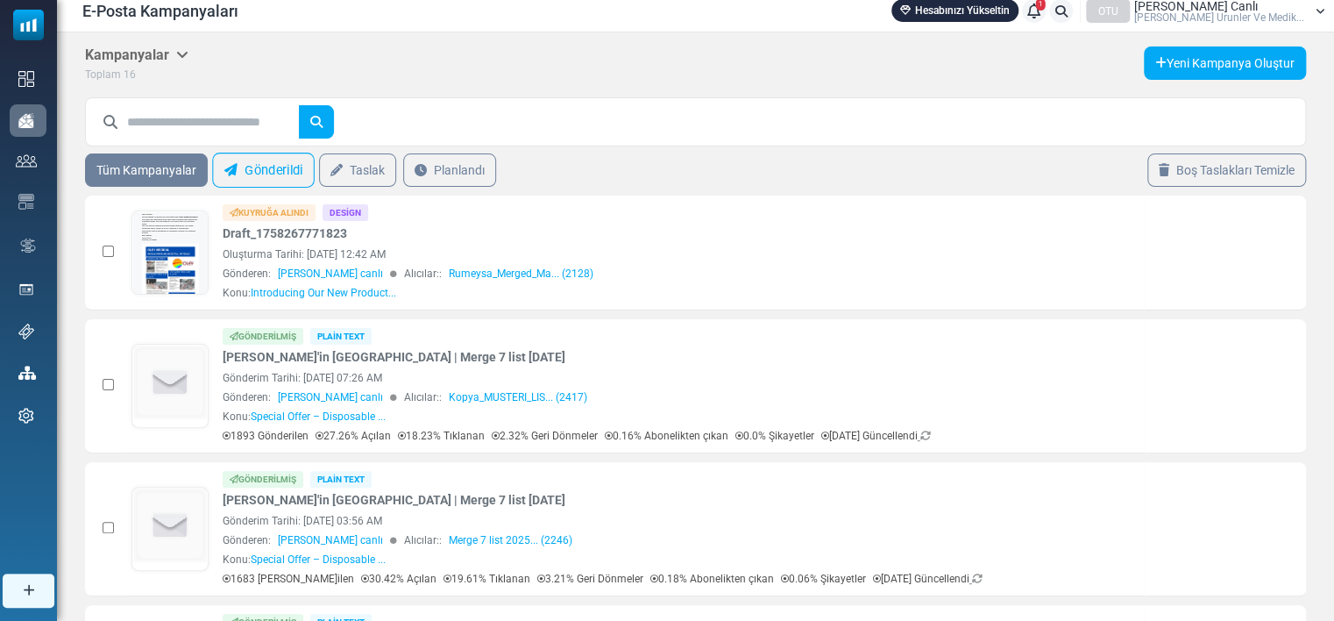
click at [274, 162] on link "Gönderildi" at bounding box center [263, 170] width 103 height 35
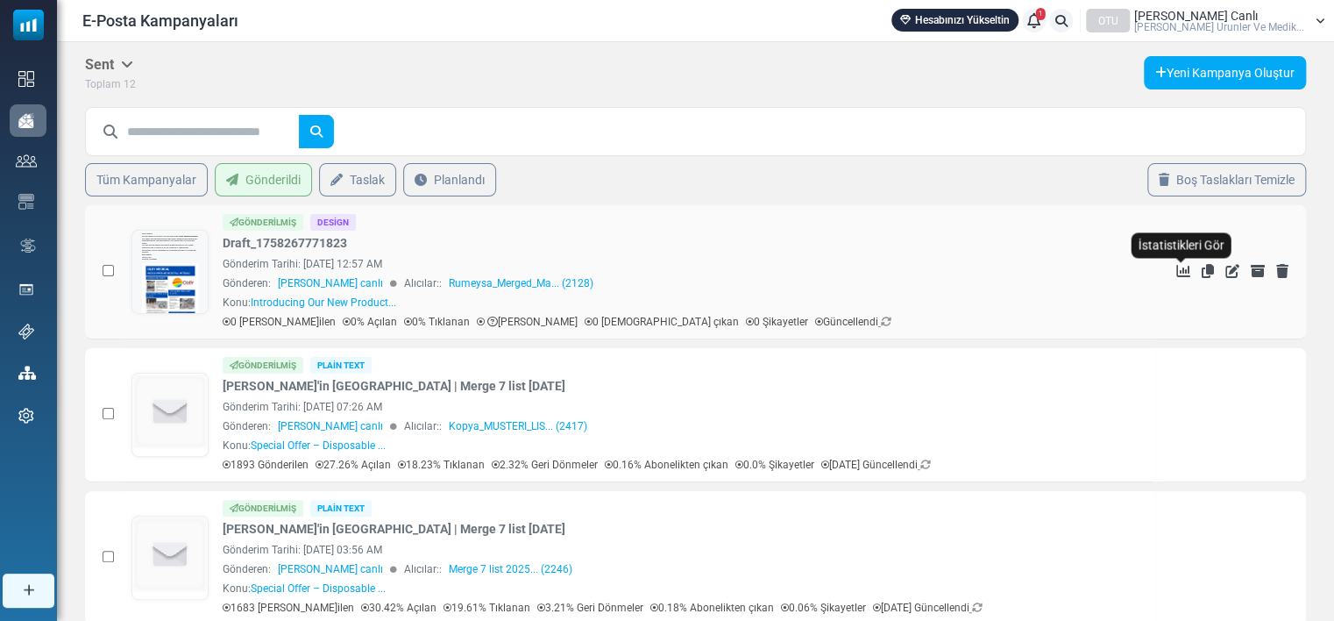
click at [1180, 267] on icon "İstatistikleri Gör" at bounding box center [1183, 271] width 14 height 14
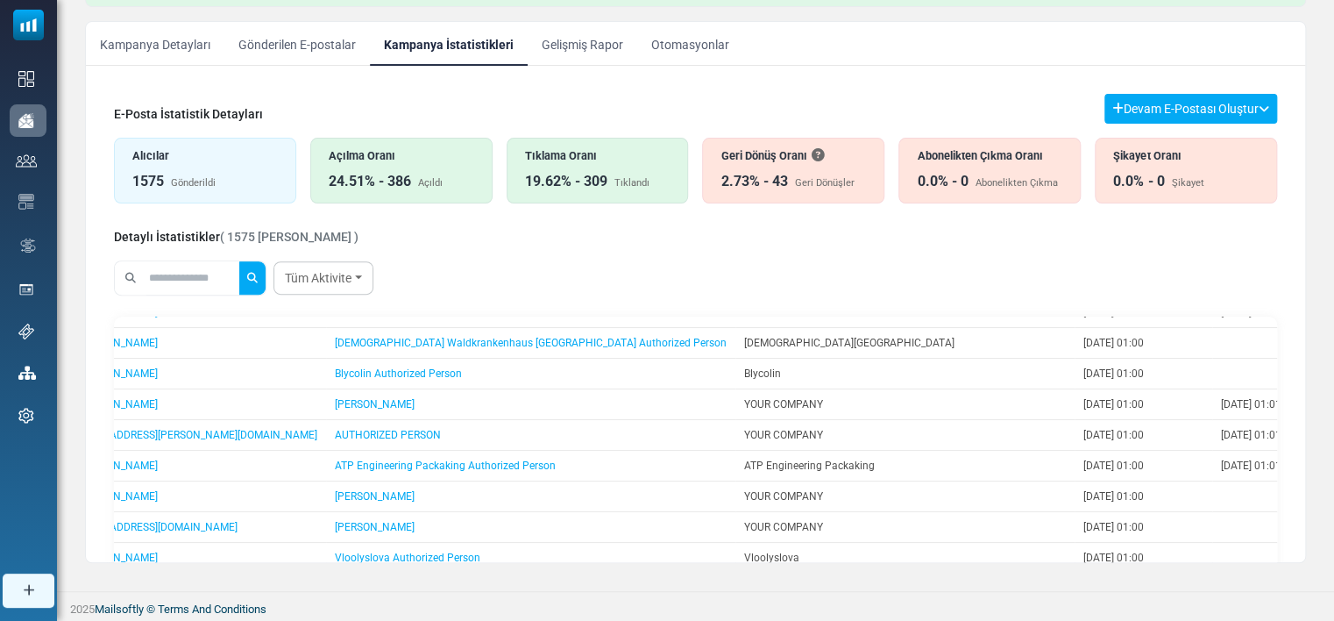
scroll to position [1038, 0]
